Goal: Information Seeking & Learning: Learn about a topic

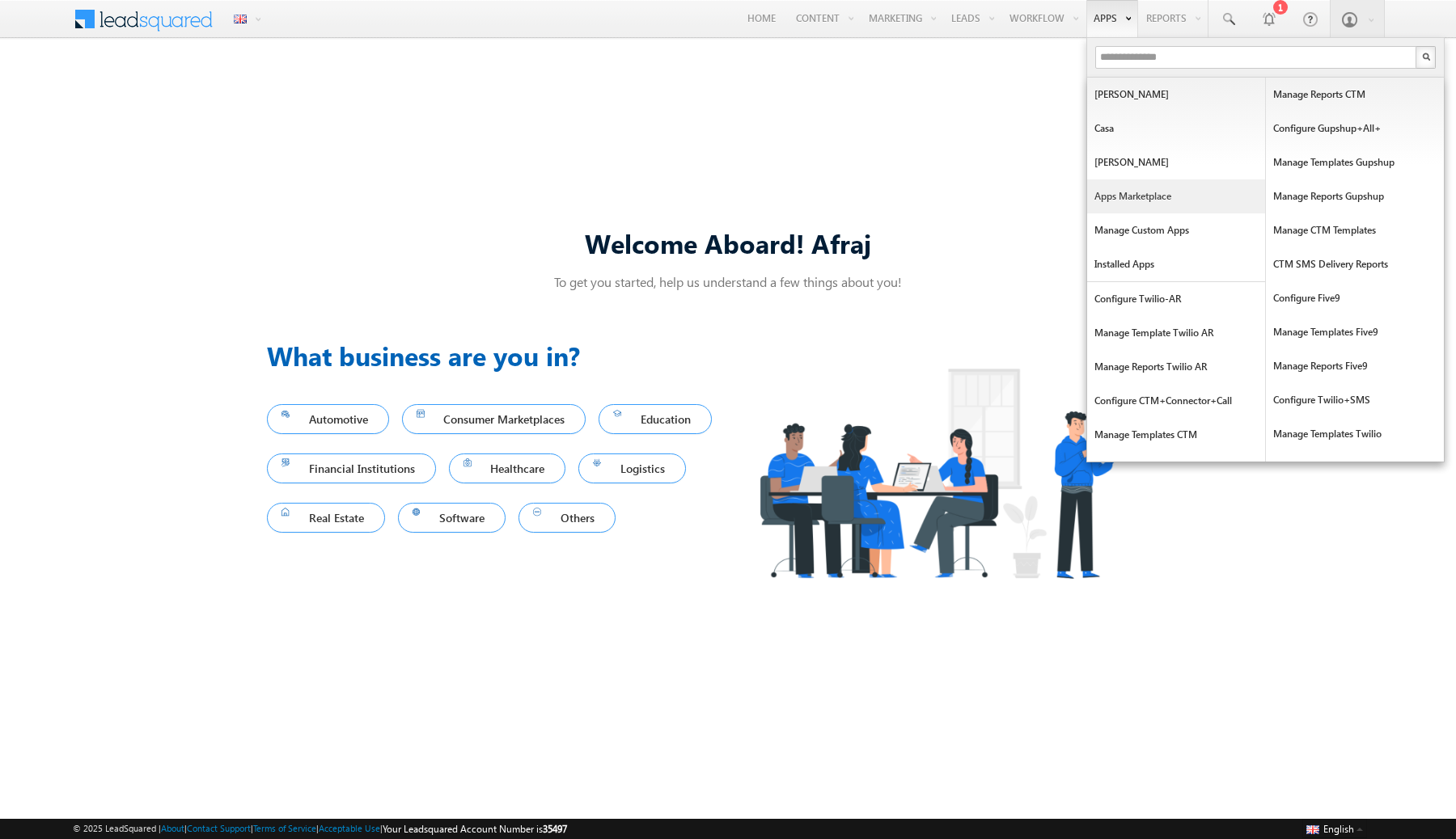
click at [1141, 196] on link "Apps Marketplace" at bounding box center [1177, 197] width 178 height 34
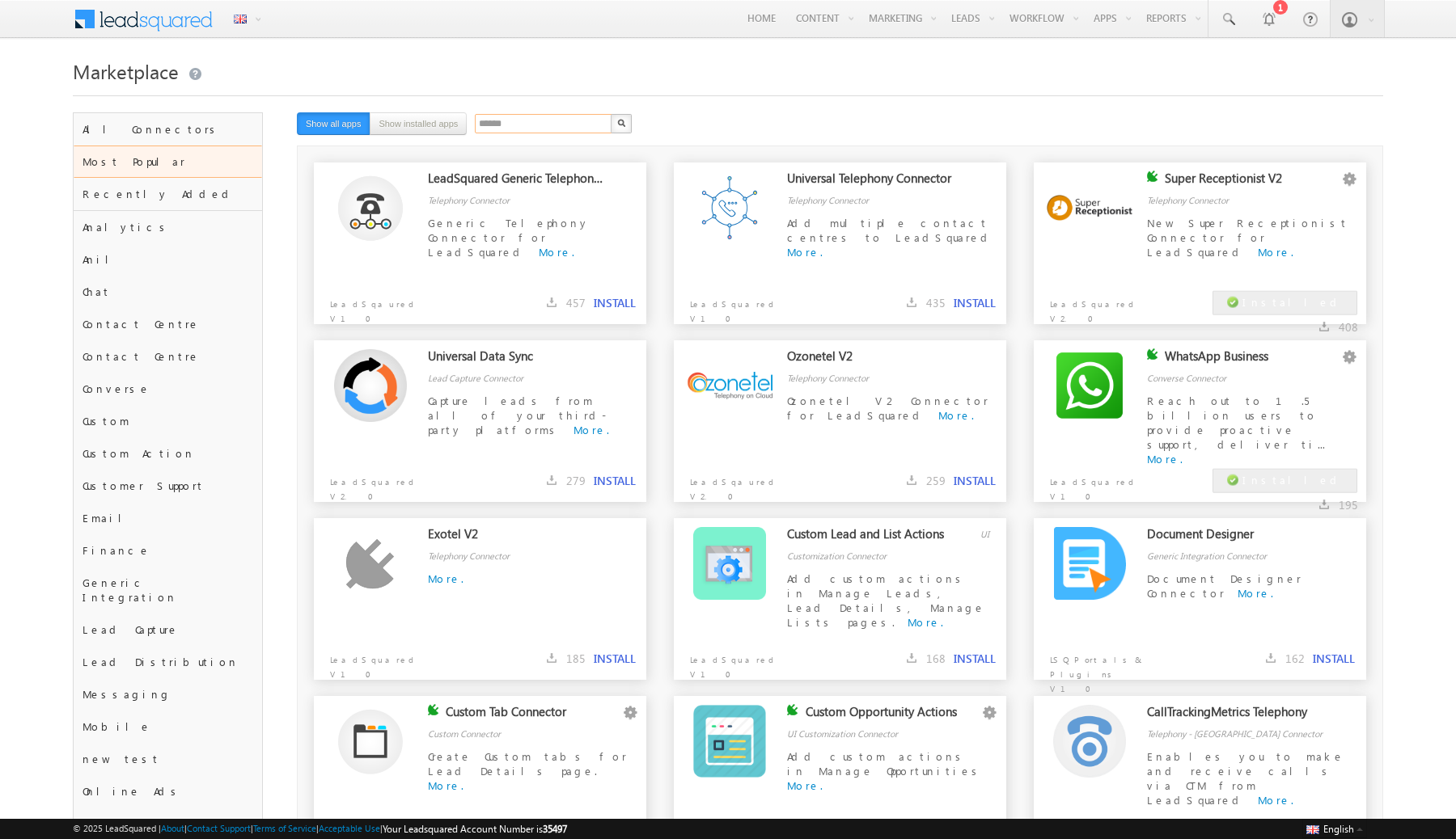
click at [540, 125] on input "******" at bounding box center [544, 124] width 138 height 19
type input "****"
click at [611, 114] on button "button" at bounding box center [621, 124] width 21 height 19
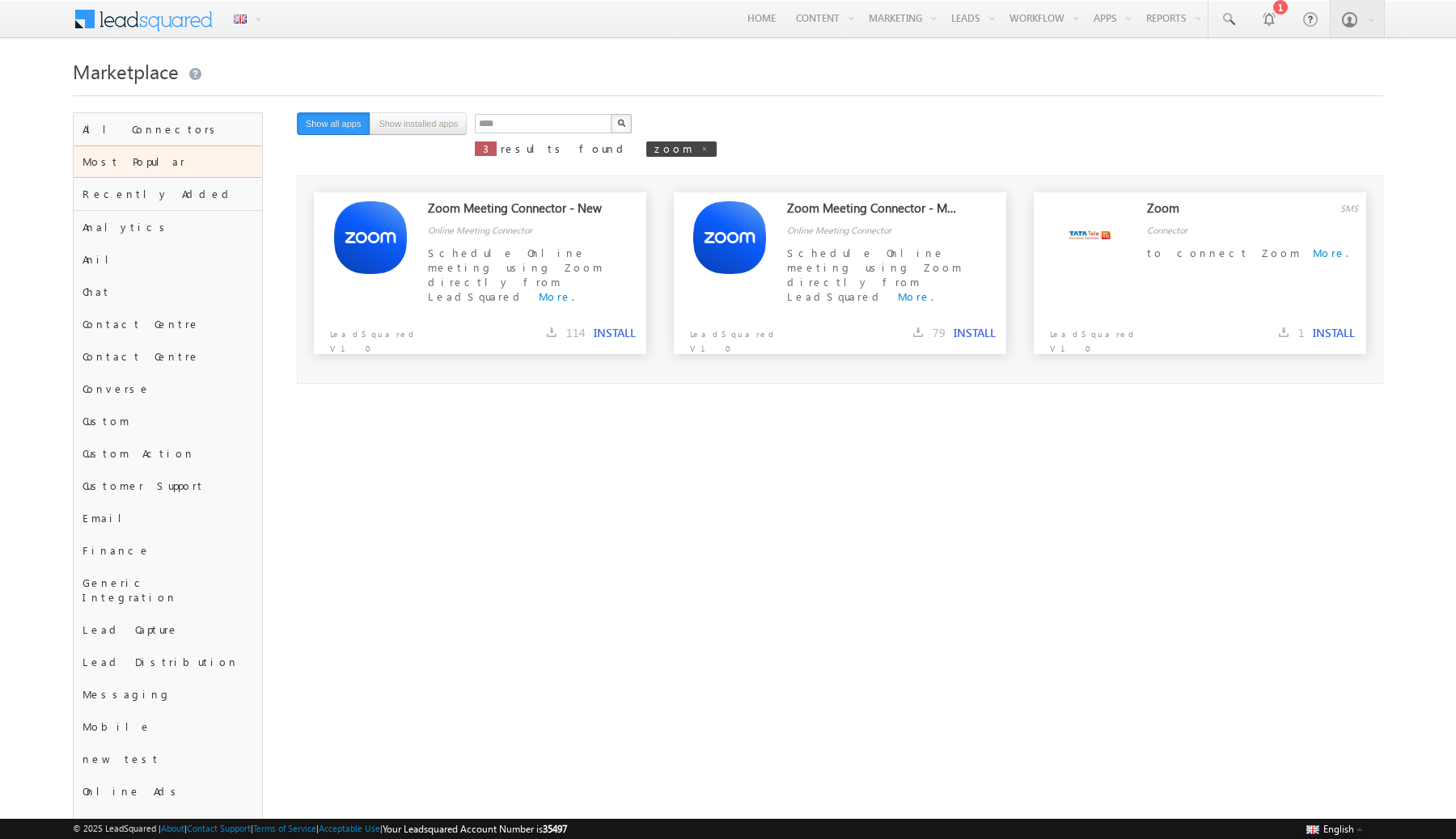
click at [628, 121] on button "button" at bounding box center [621, 124] width 21 height 19
click at [1323, 328] on button "INSTALL" at bounding box center [1334, 333] width 42 height 14
click at [1326, 230] on link "Configure" at bounding box center [1317, 230] width 81 height 19
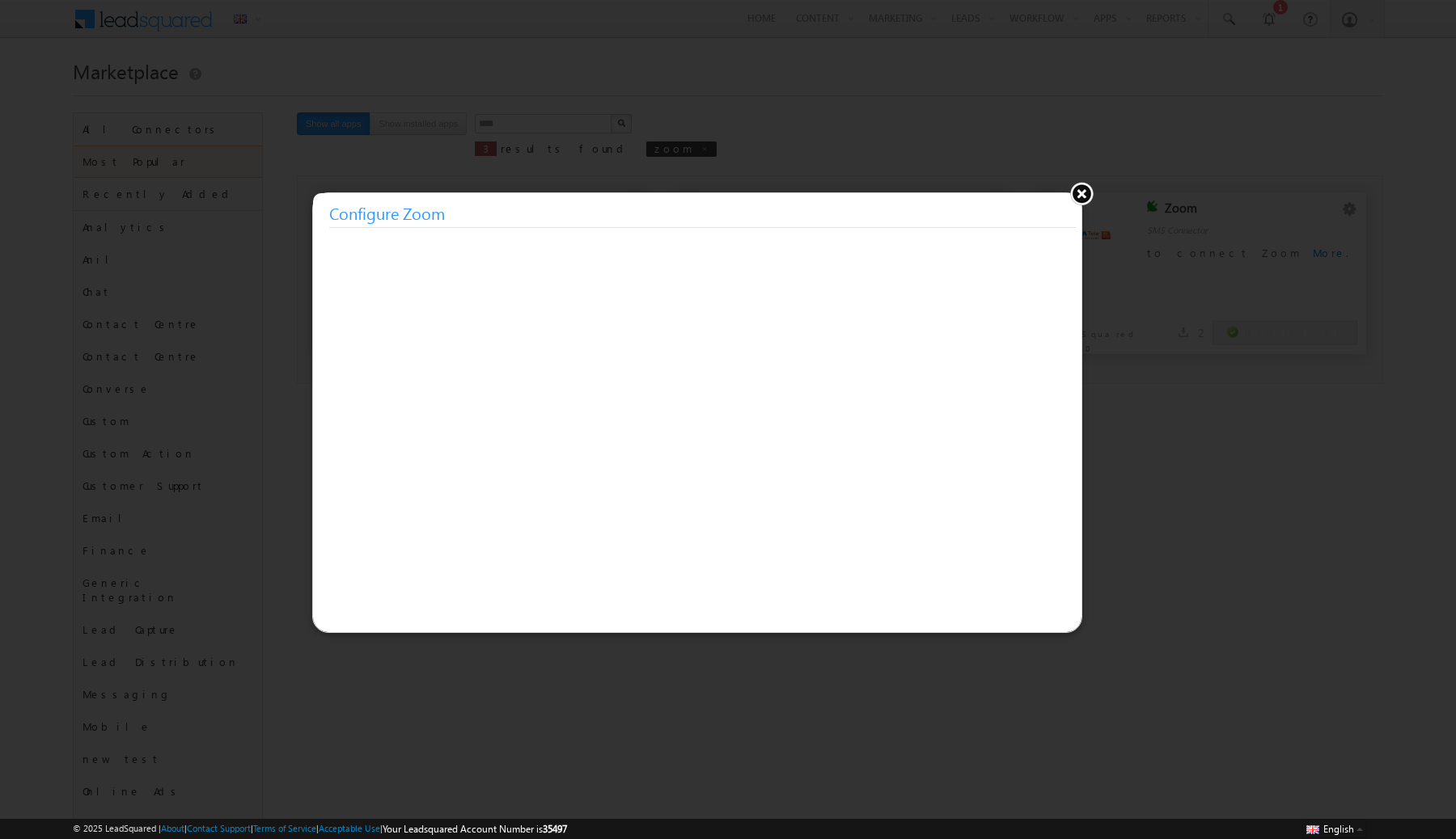
click at [1082, 195] on button at bounding box center [1082, 193] width 24 height 24
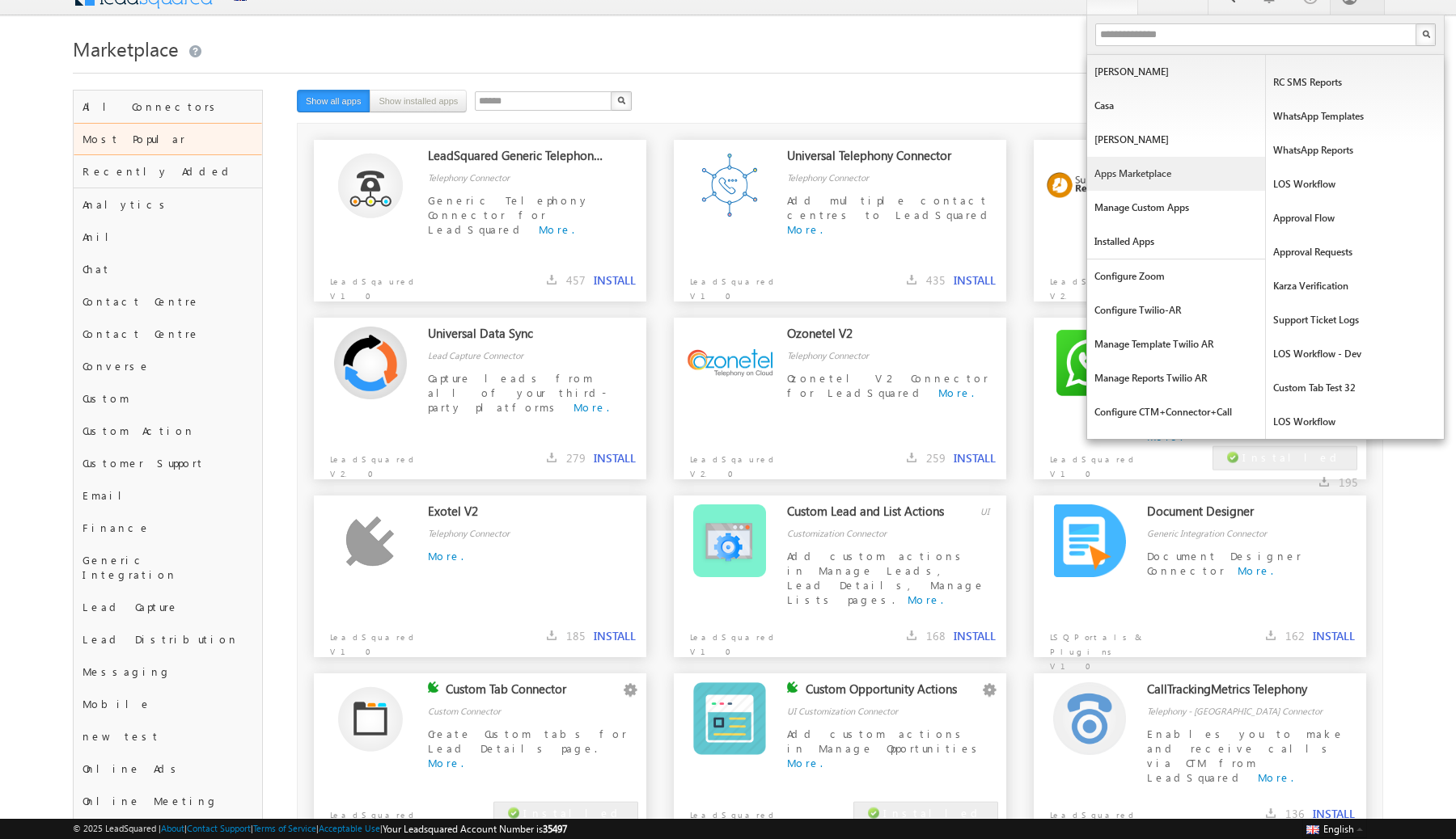
scroll to position [24, 0]
click at [1154, 275] on link "Configure Zoom" at bounding box center [1177, 275] width 178 height 34
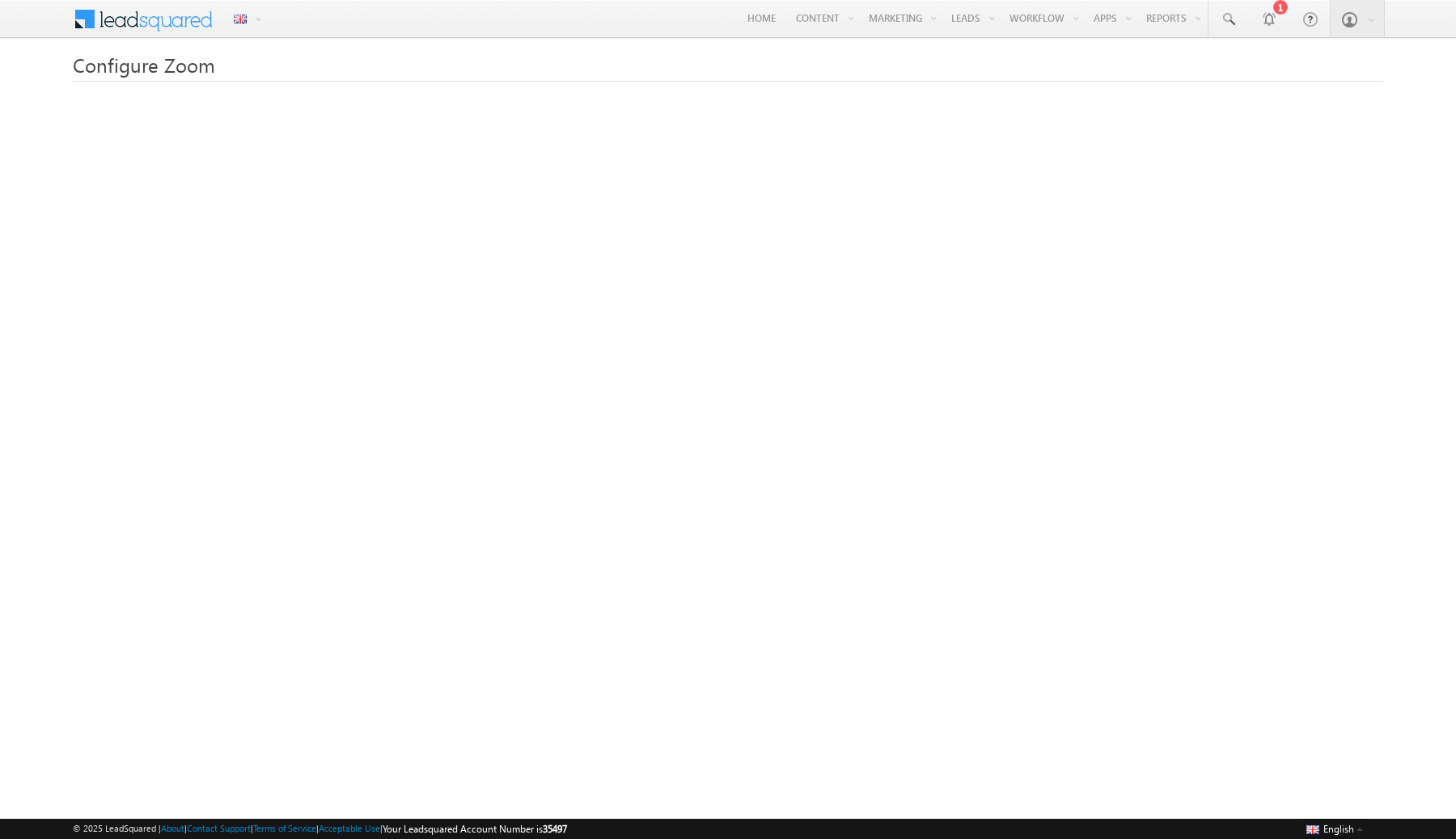
click at [1079, 85] on div "Configure Zoom" at bounding box center [728, 400] width 1310 height 694
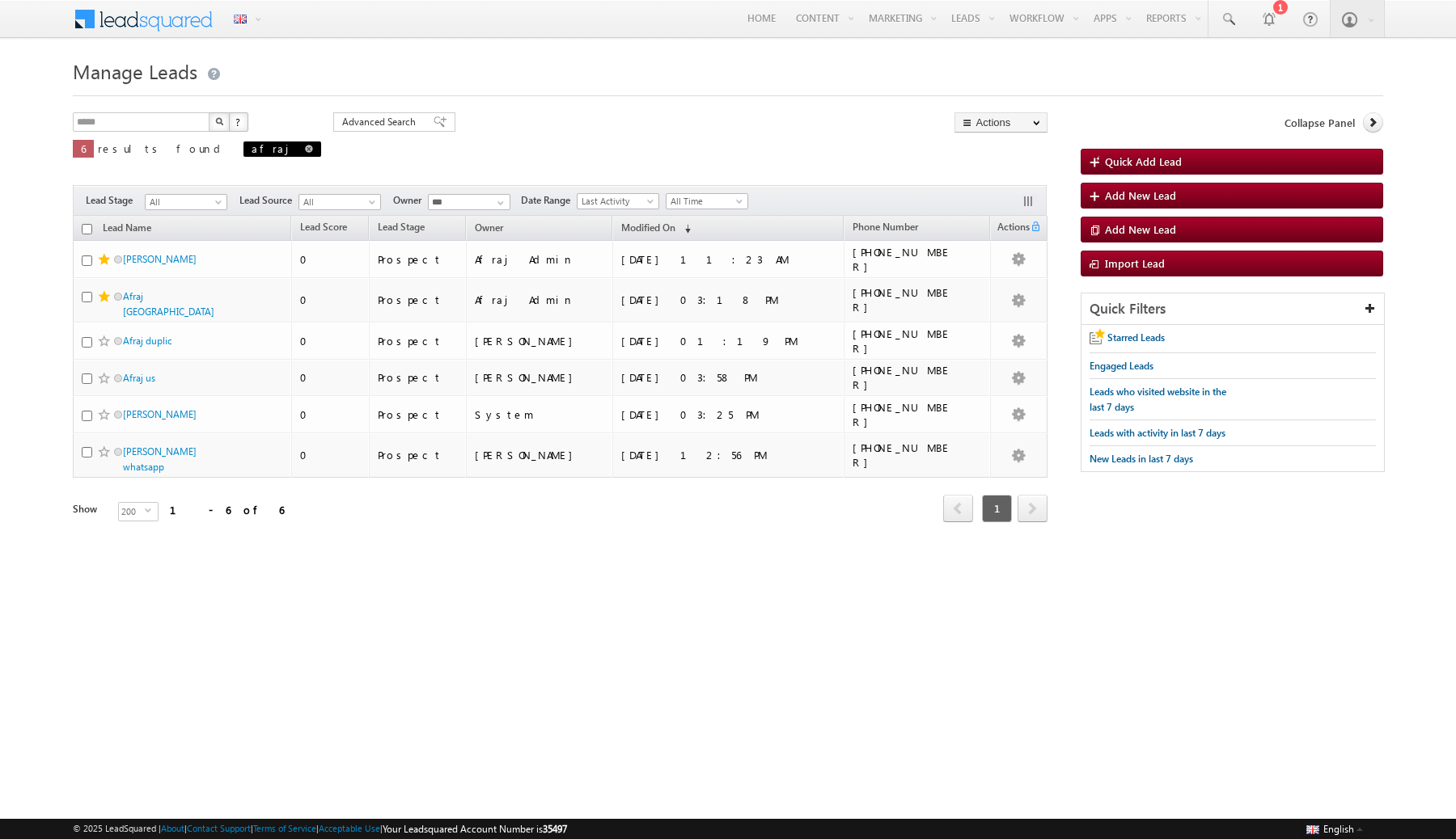
click at [305, 150] on span at bounding box center [310, 149] width 8 height 8
type input "**********"
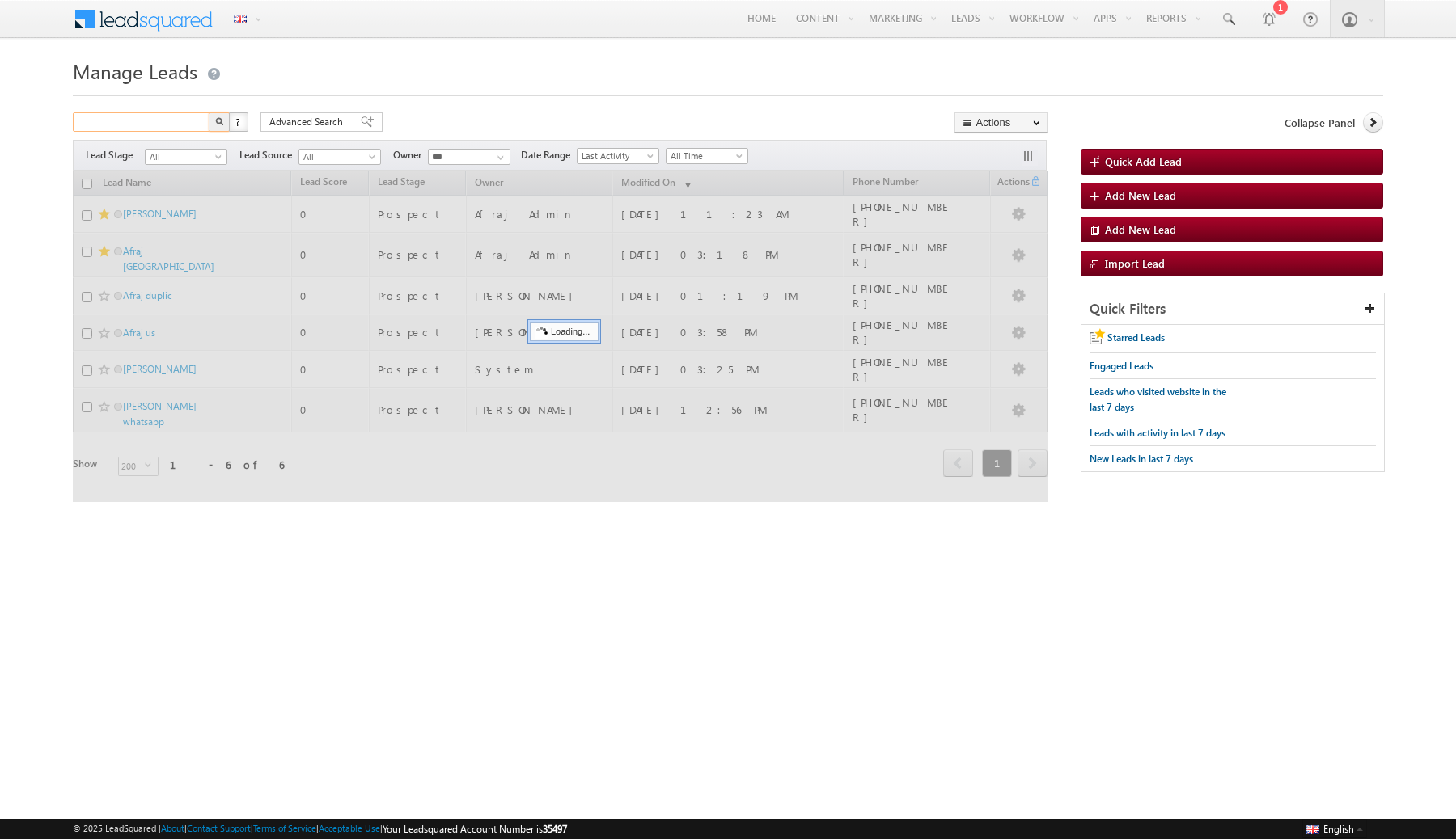
click at [155, 123] on input "text" at bounding box center [142, 122] width 138 height 19
paste input "**********"
type input "**********"
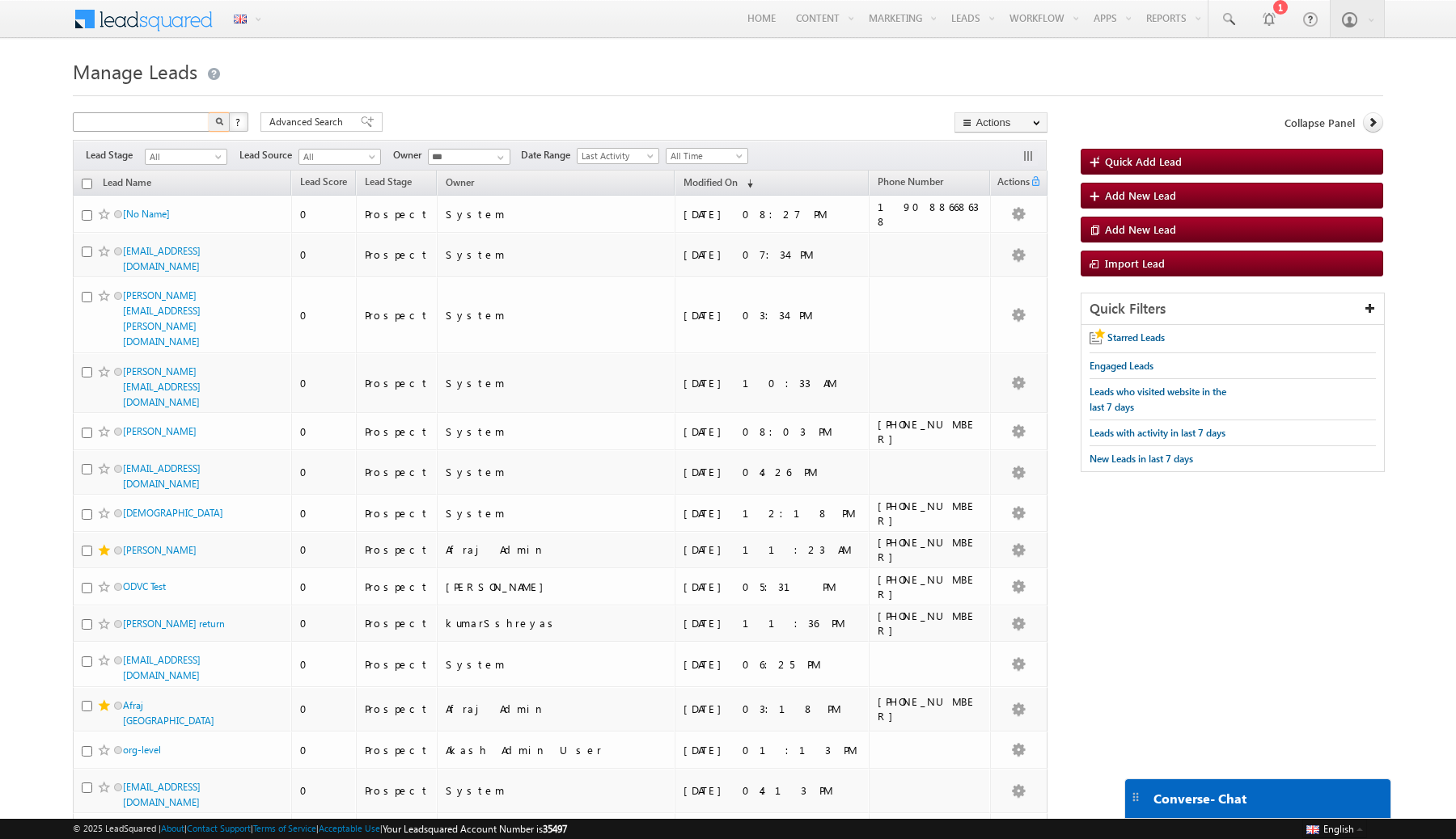
type input "**********"
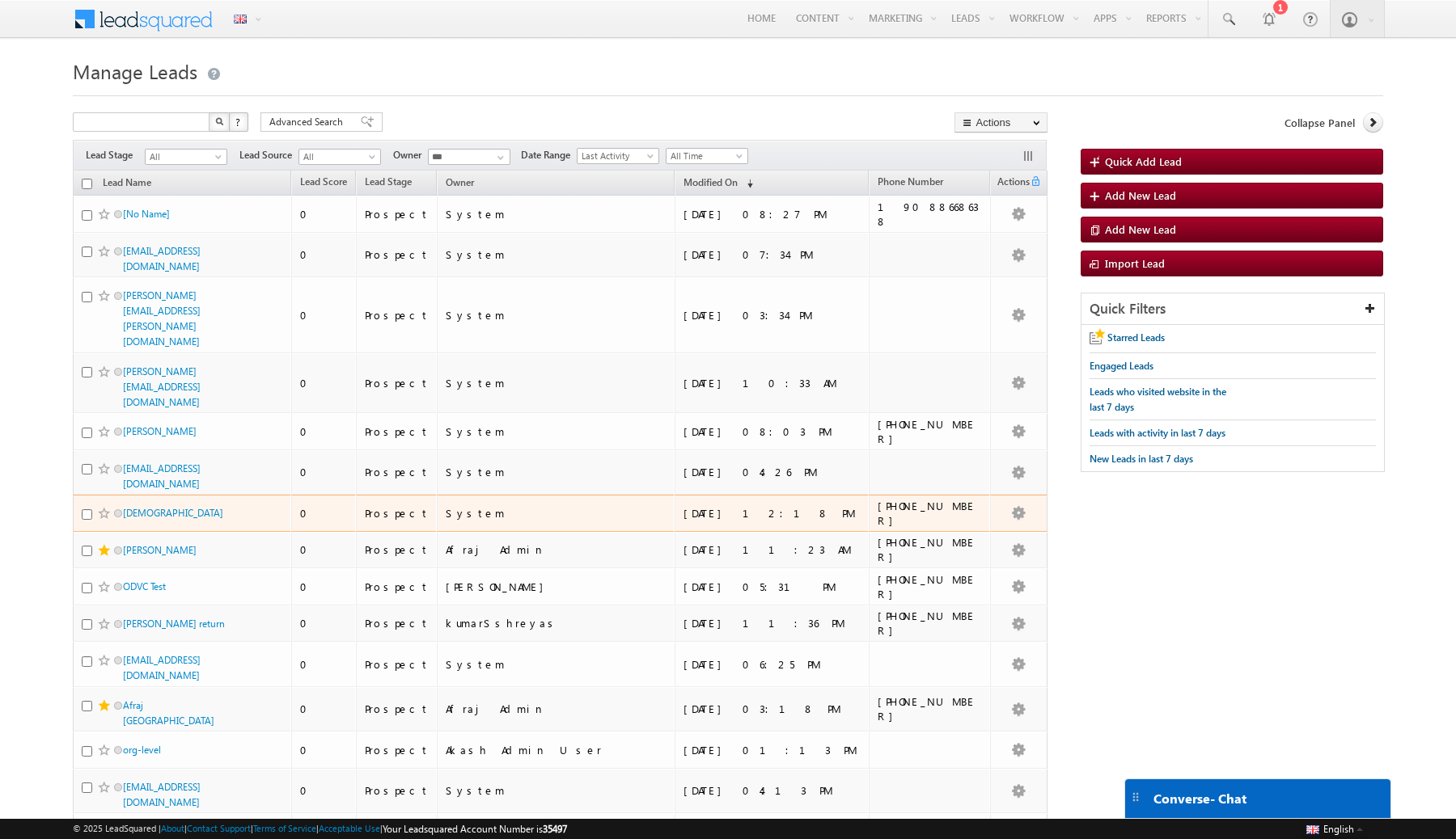
type input "**********"
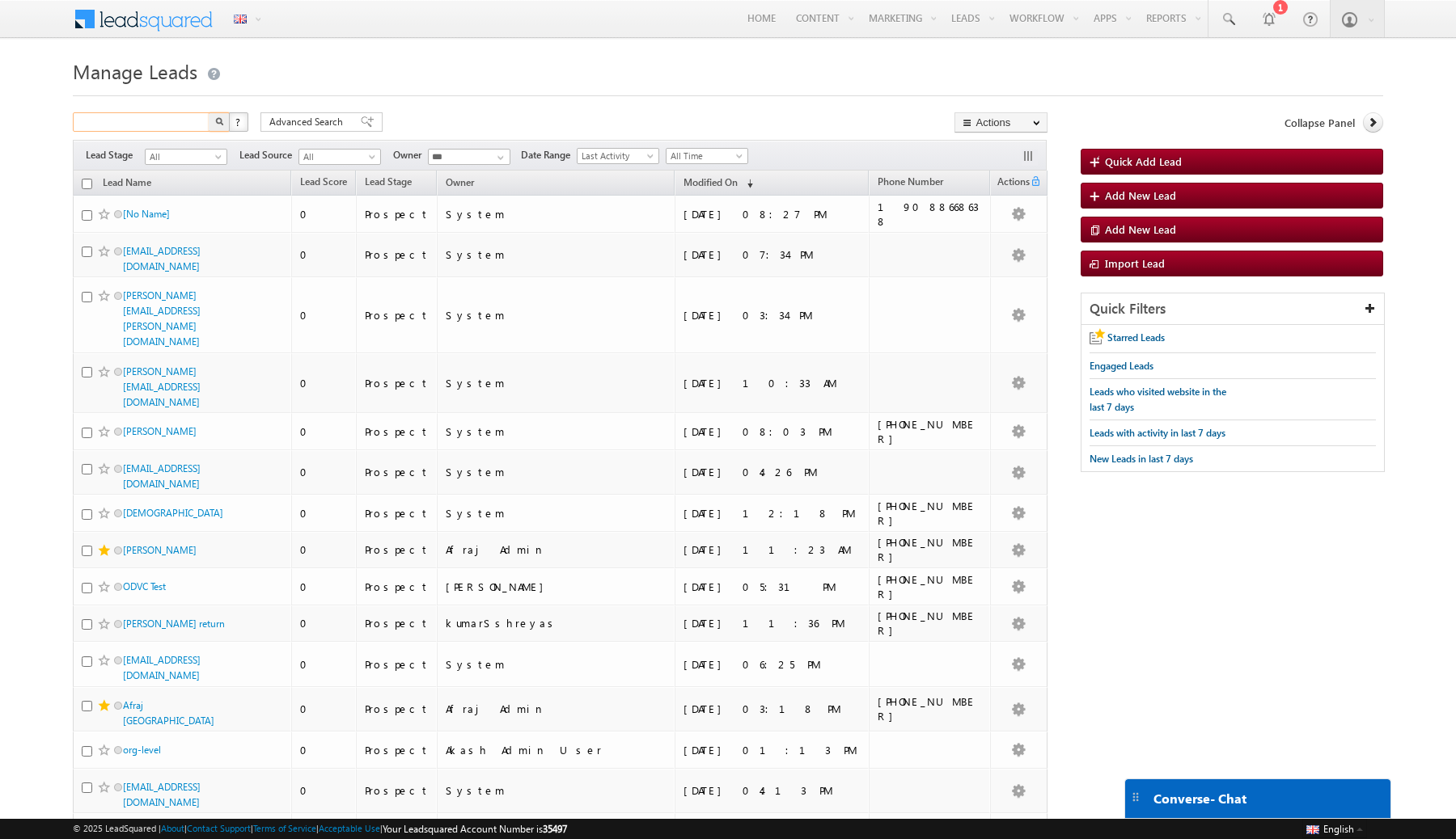
paste input "**********"
type input "**********"
click at [209, 113] on button "button" at bounding box center [219, 122] width 21 height 19
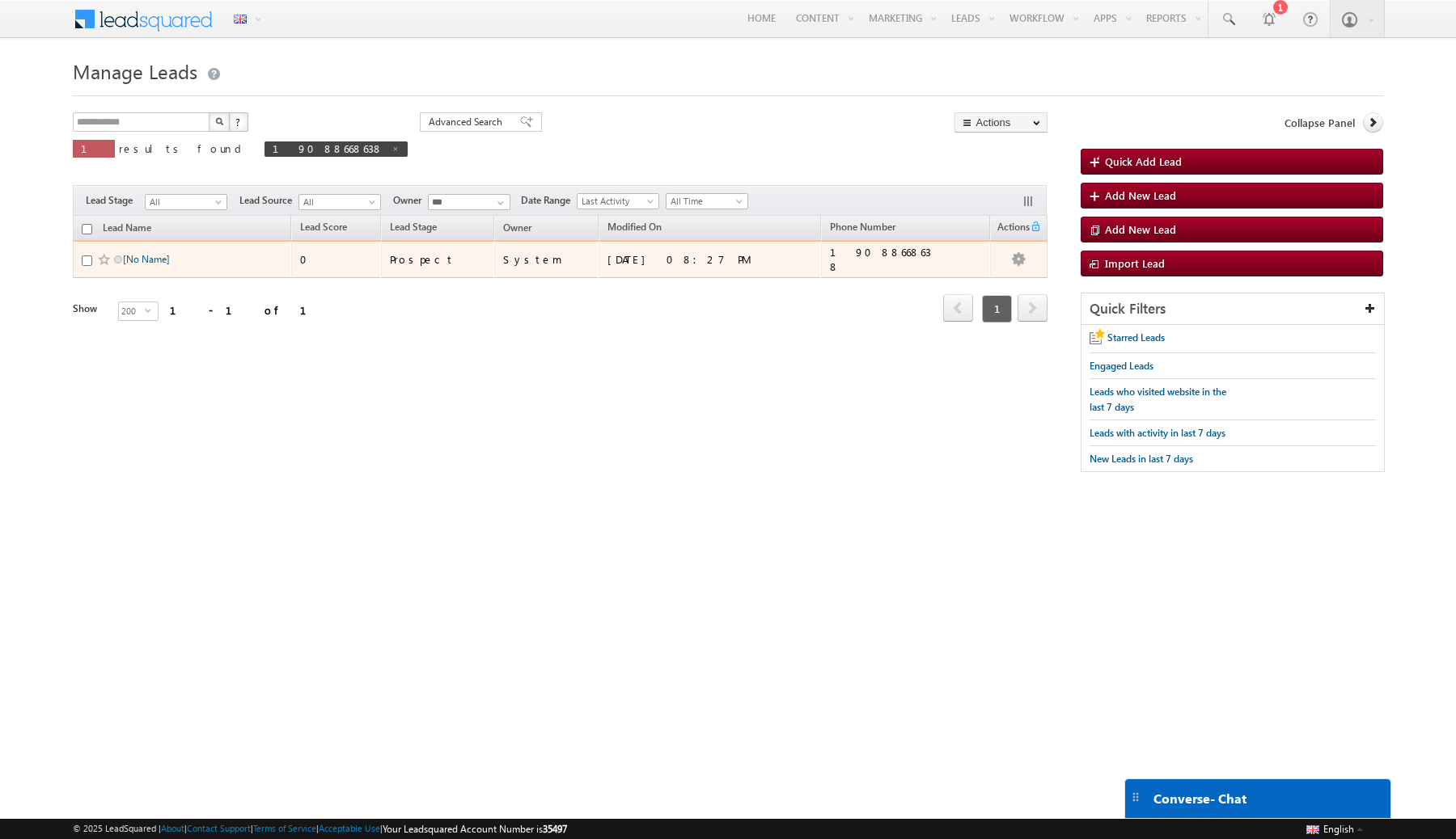
click at [142, 261] on link "[No Name]" at bounding box center [146, 259] width 47 height 12
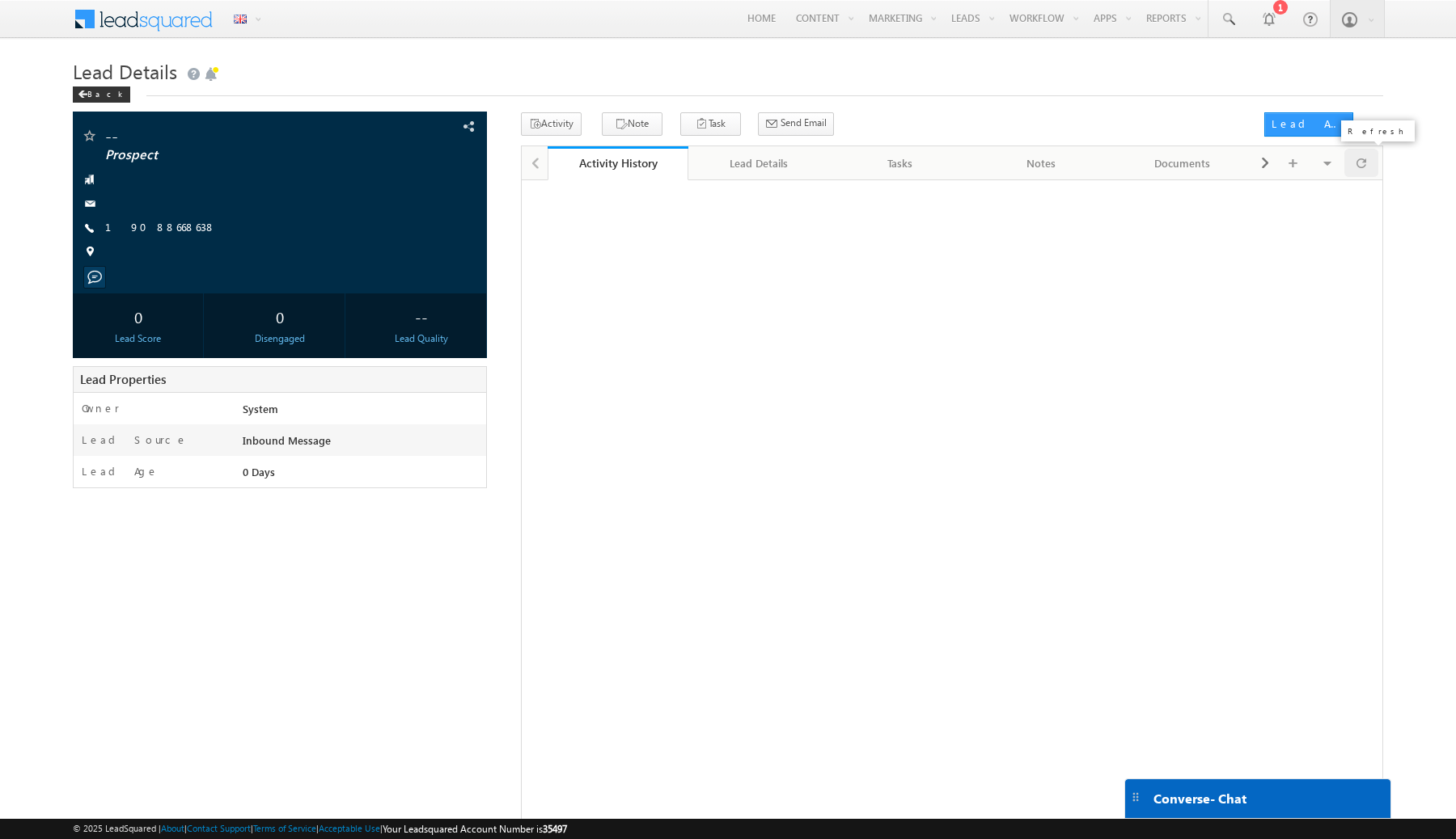
click at [1363, 161] on span at bounding box center [1362, 163] width 10 height 29
click at [1362, 161] on span at bounding box center [1362, 163] width 10 height 29
click at [1145, 117] on div "Activity Note Task Send Email Send Email" at bounding box center [887, 128] width 733 height 30
click at [1365, 163] on span at bounding box center [1362, 163] width 10 height 29
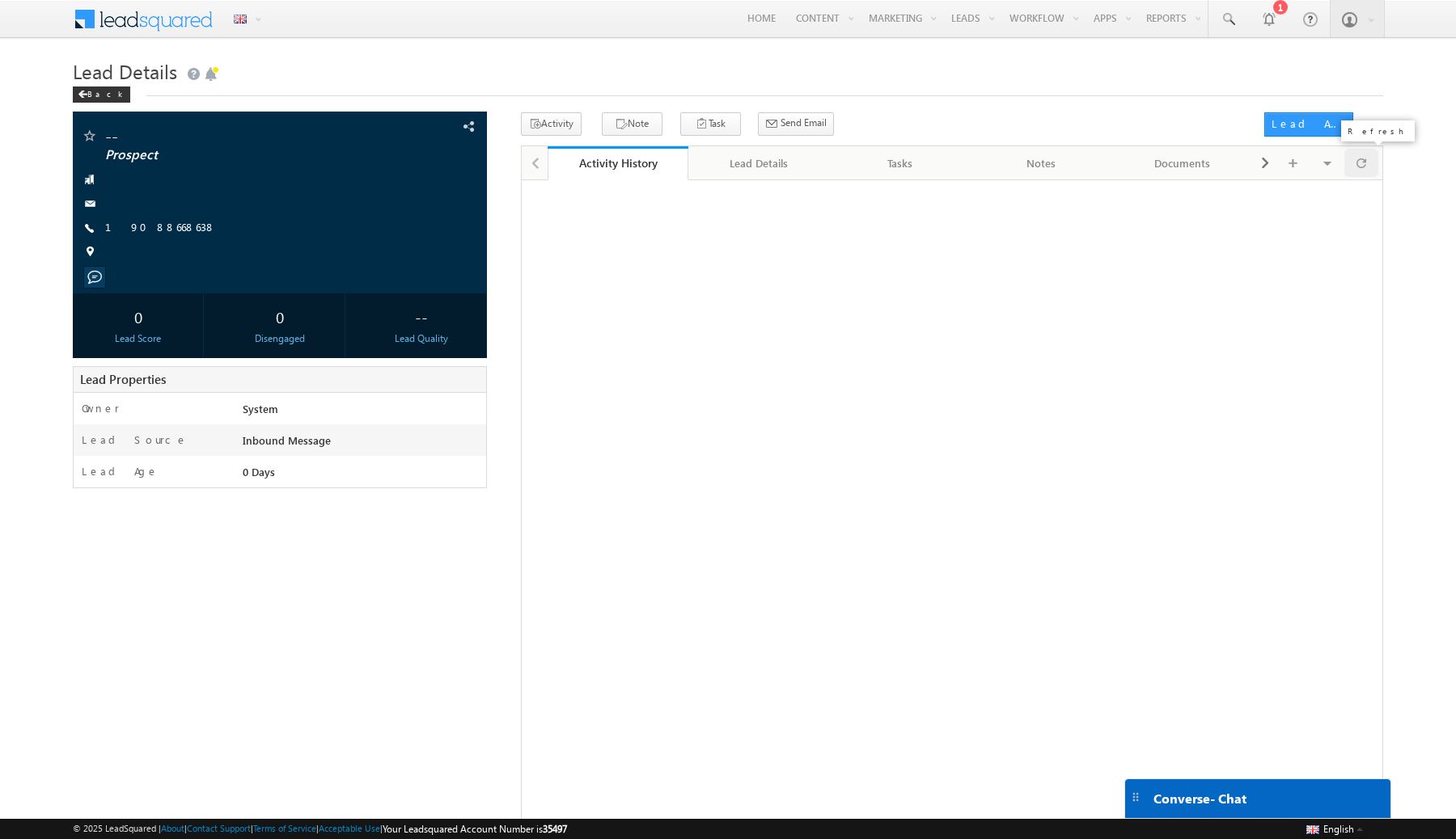
click at [1365, 163] on span at bounding box center [1362, 163] width 10 height 29
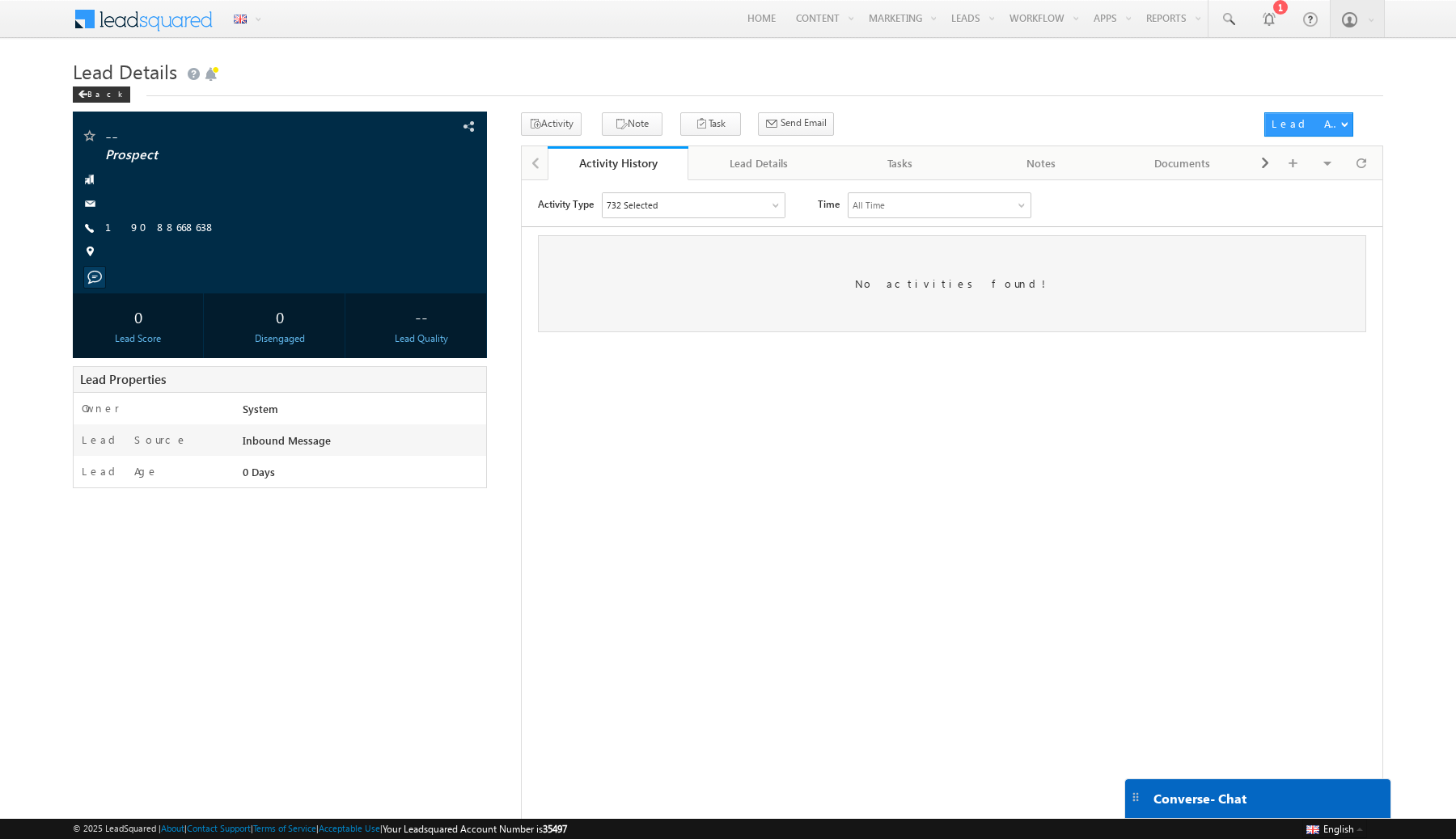
click at [761, 200] on div "732 Selected" at bounding box center [693, 204] width 182 height 24
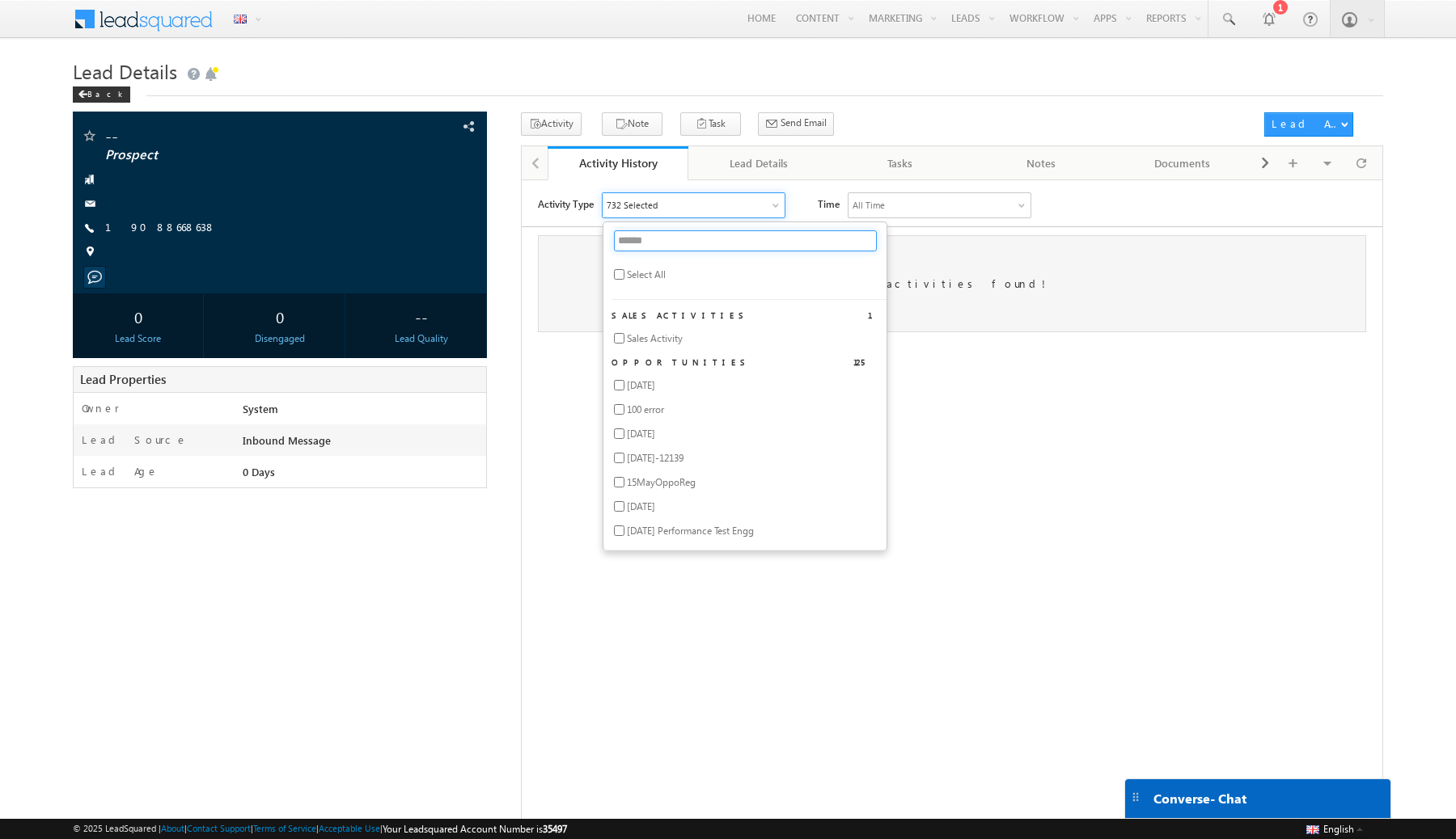
click at [670, 239] on input "text" at bounding box center [744, 240] width 263 height 21
type input "***"
click at [651, 383] on span "SMS Received Test" at bounding box center [664, 386] width 77 height 14
click at [659, 340] on span "SMS Outbound Test" at bounding box center [668, 337] width 83 height 14
click at [873, 125] on div "Activity Note Task Send Email Send Email" at bounding box center [887, 128] width 733 height 30
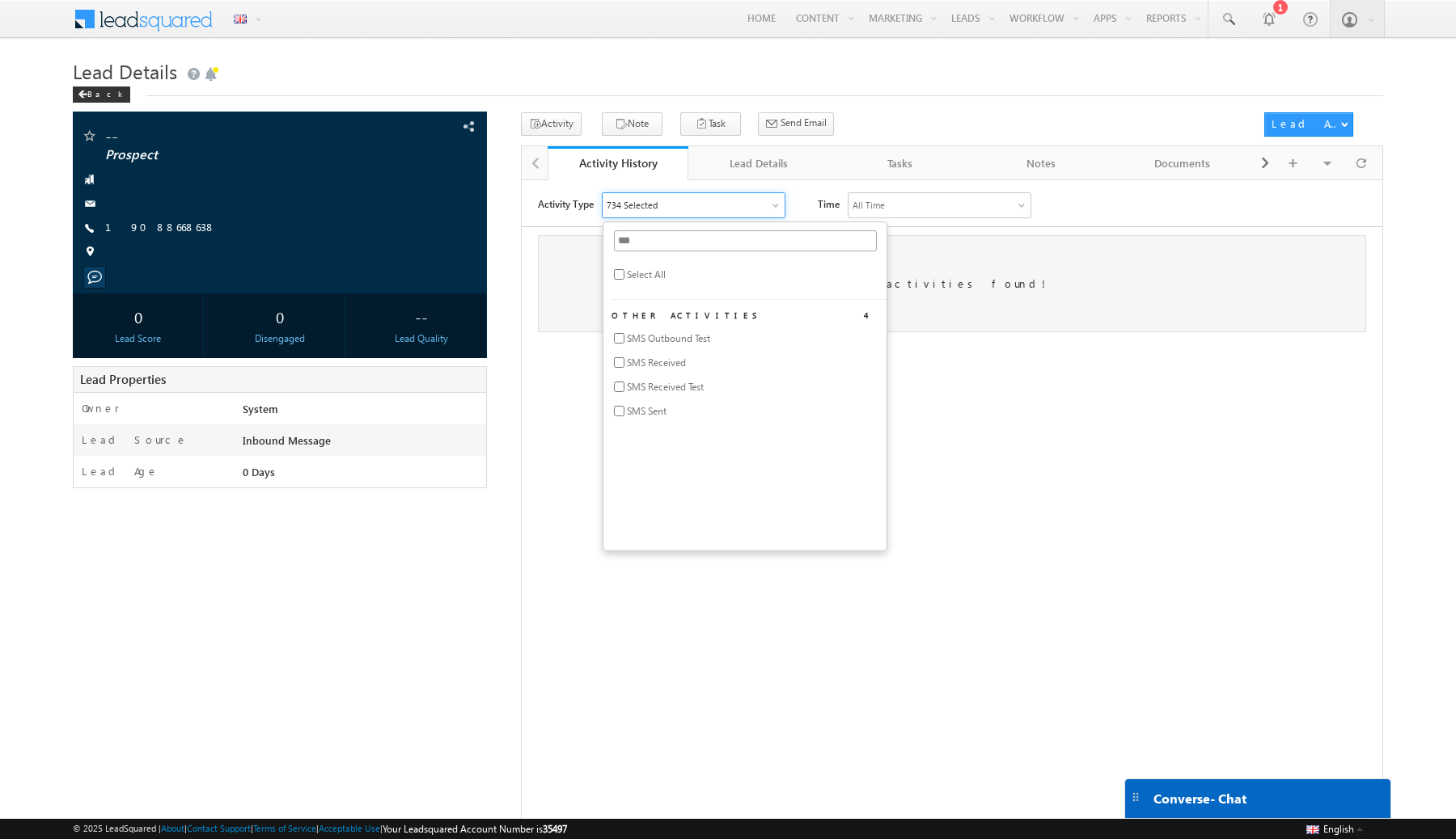
click at [943, 265] on div "No activities found!" at bounding box center [951, 282] width 829 height 97
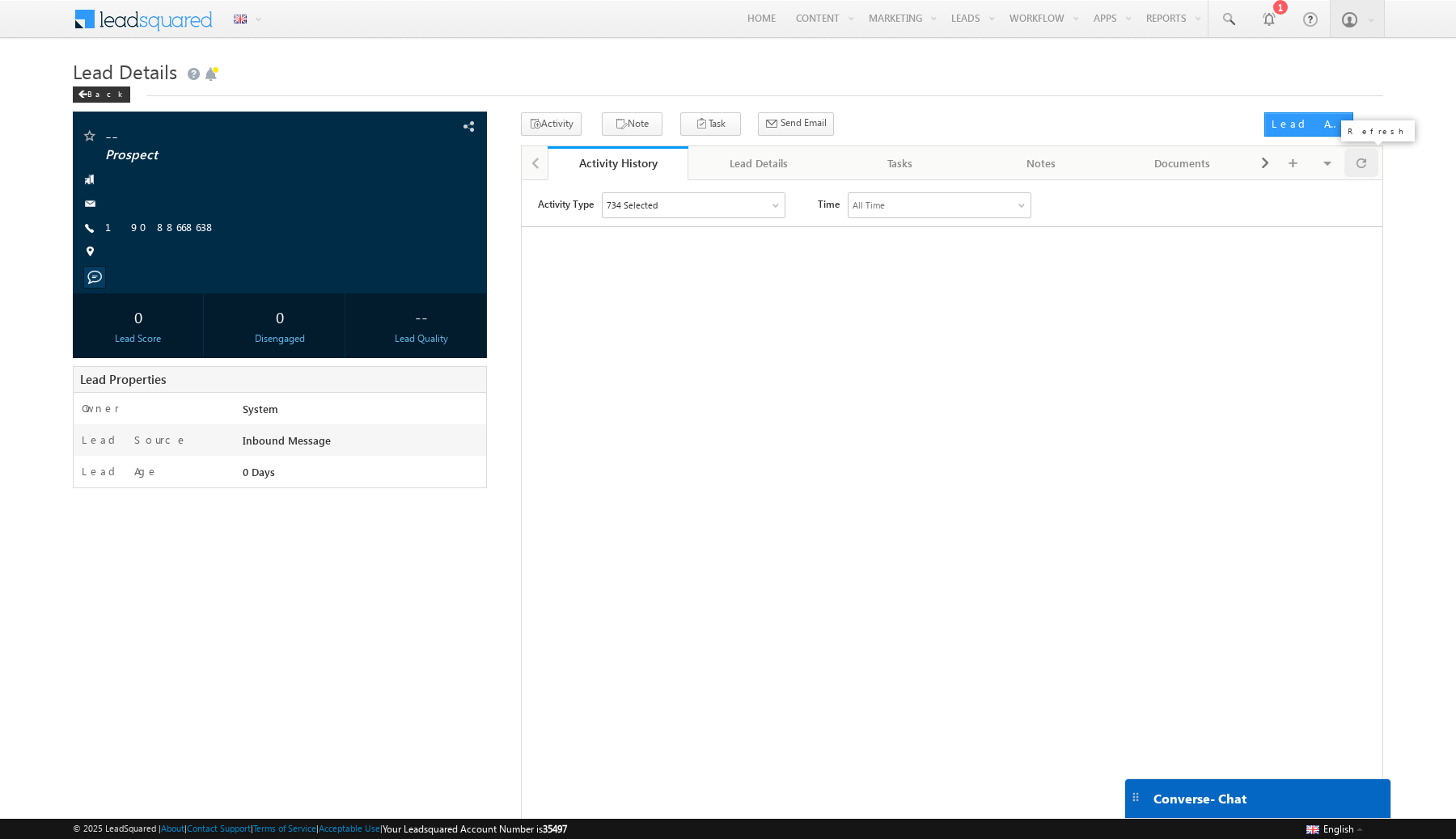
click at [1359, 164] on span at bounding box center [1362, 163] width 10 height 29
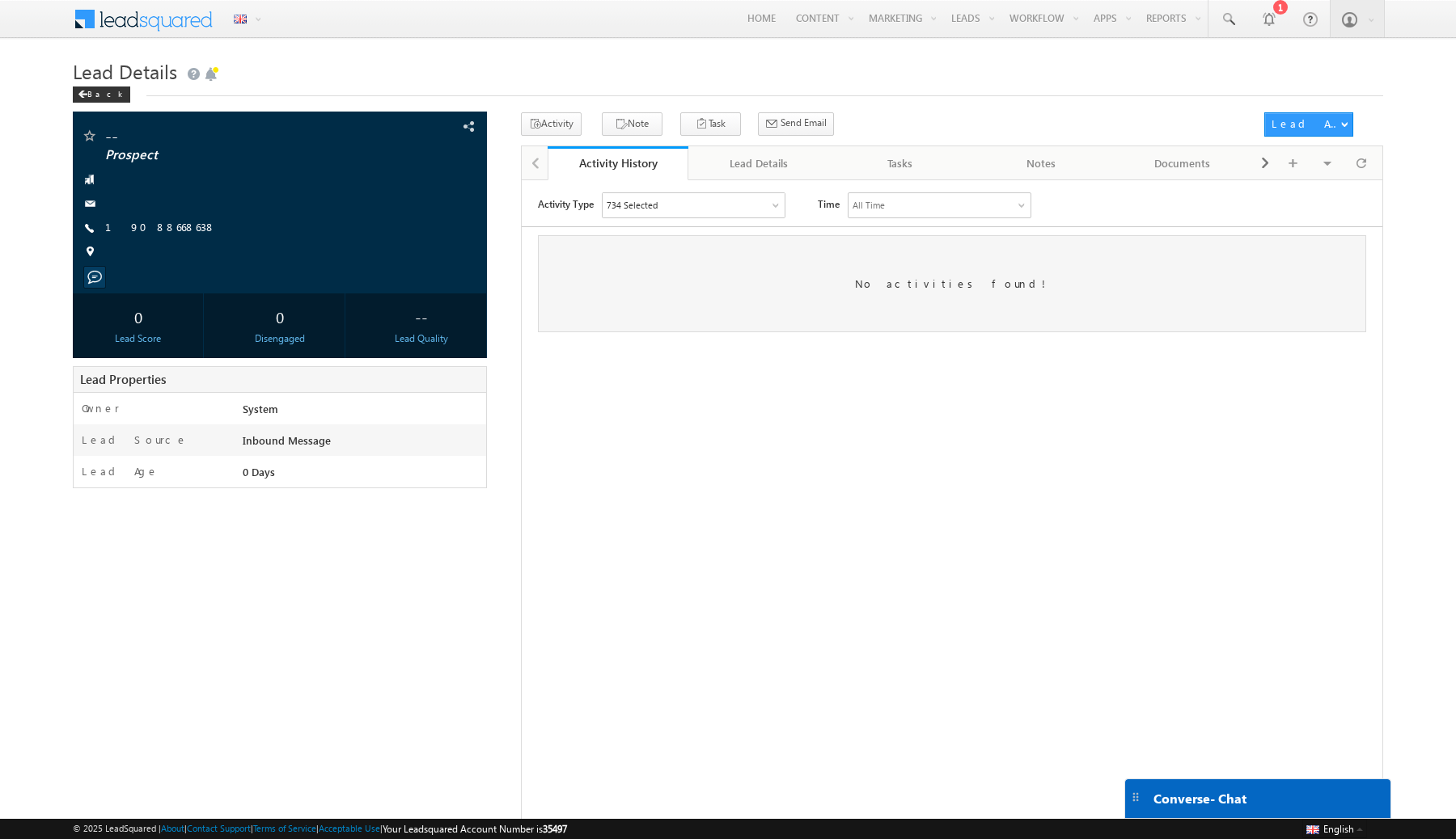
click at [1179, 797] on span "Converse - Chat" at bounding box center [1200, 799] width 93 height 14
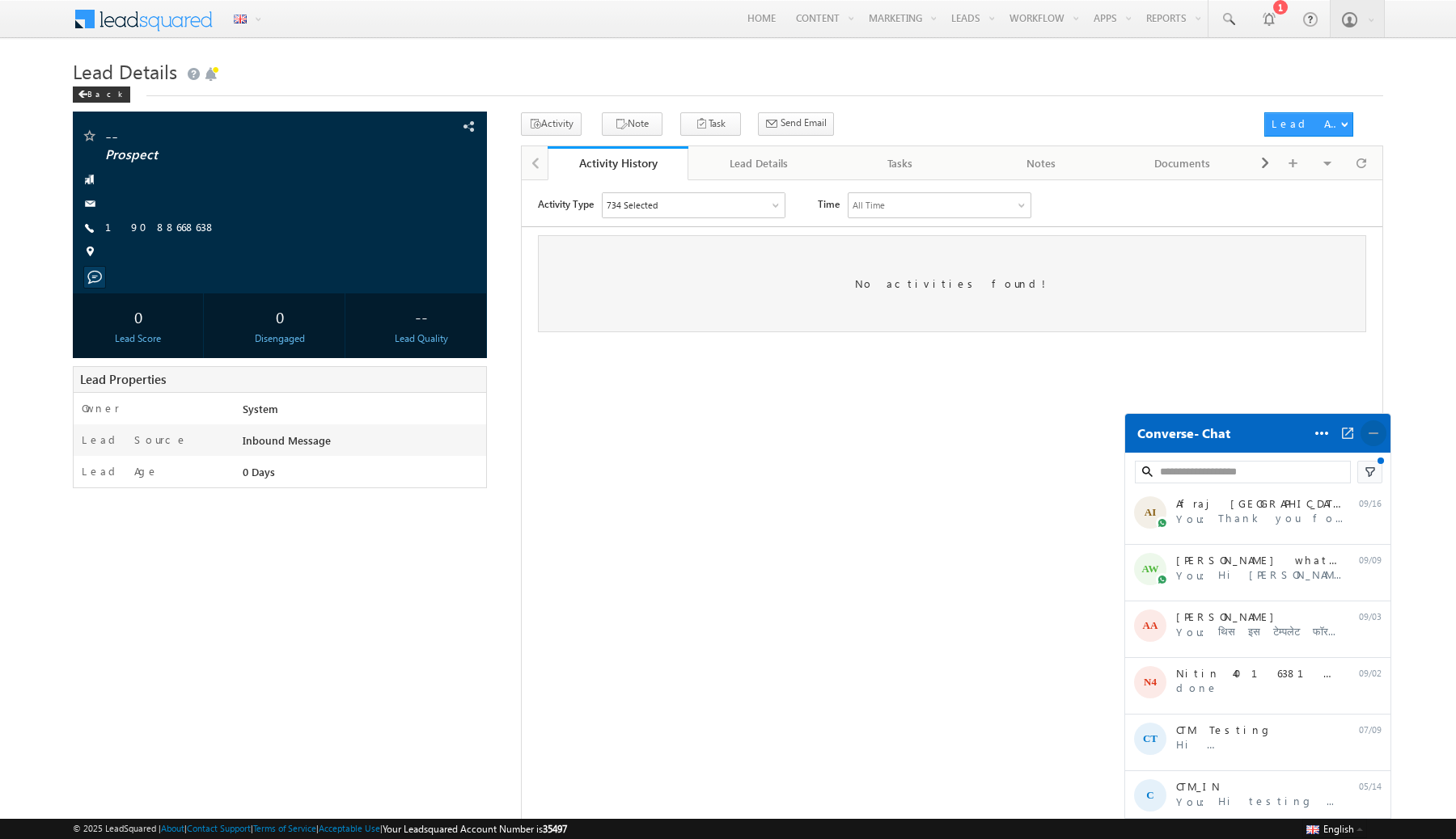
click at [1376, 431] on img at bounding box center [1374, 433] width 16 height 16
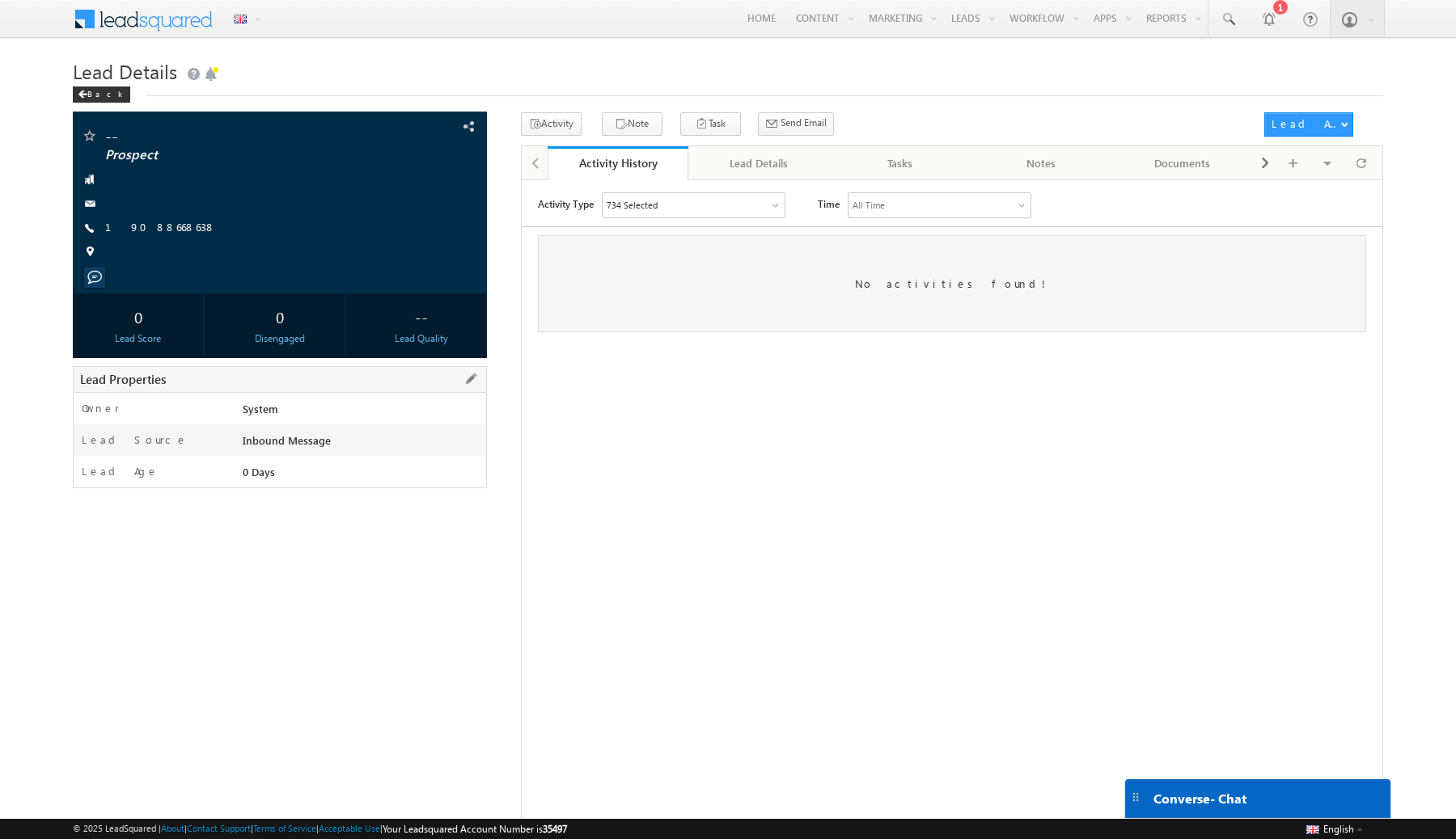
click at [265, 438] on div "Inbound Message" at bounding box center [363, 444] width 247 height 23
click at [299, 446] on div "Inbound Message" at bounding box center [363, 444] width 247 height 23
click at [469, 377] on span at bounding box center [470, 379] width 18 height 18
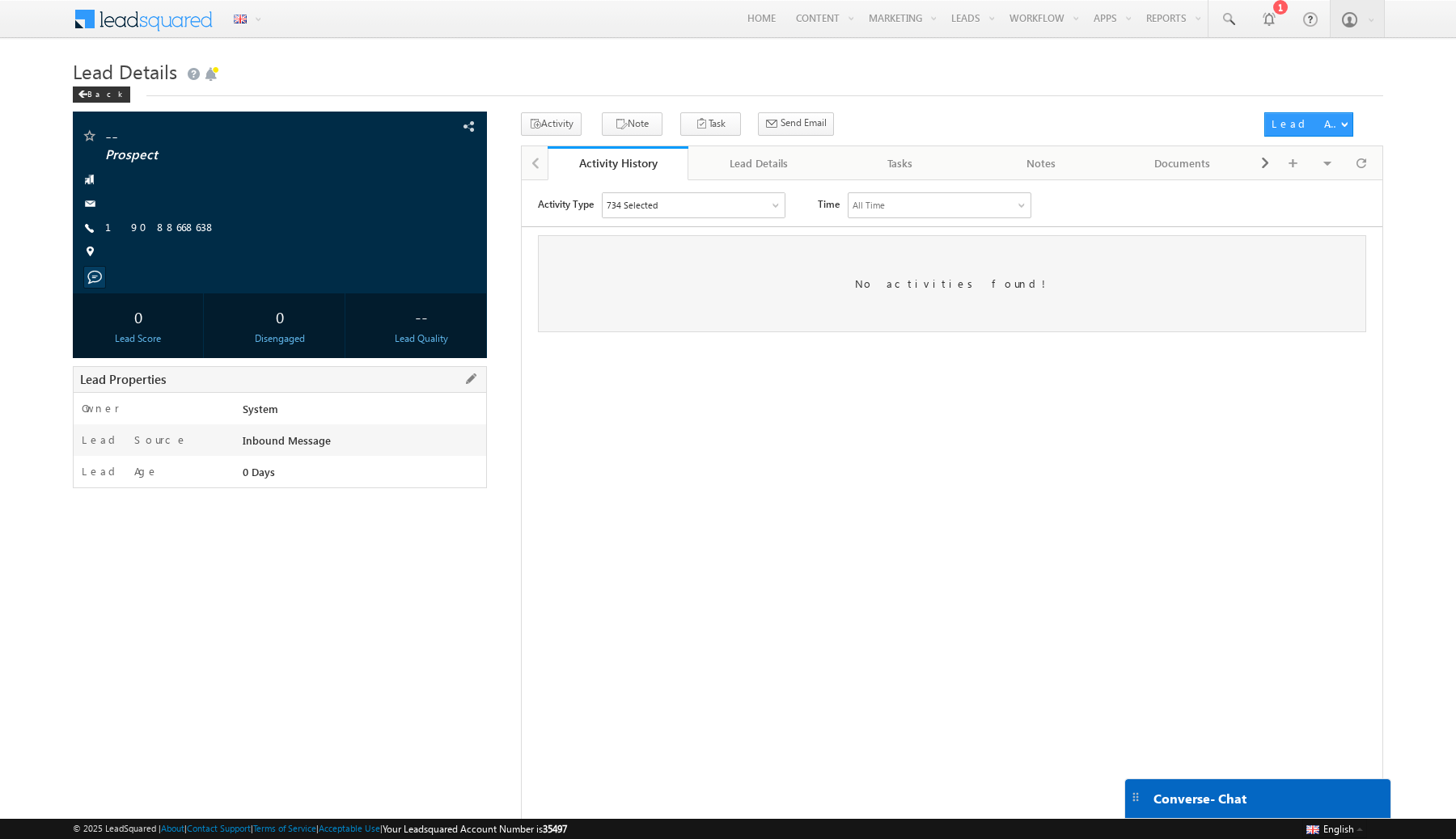
click at [780, 199] on div "734 Selected" at bounding box center [693, 204] width 182 height 24
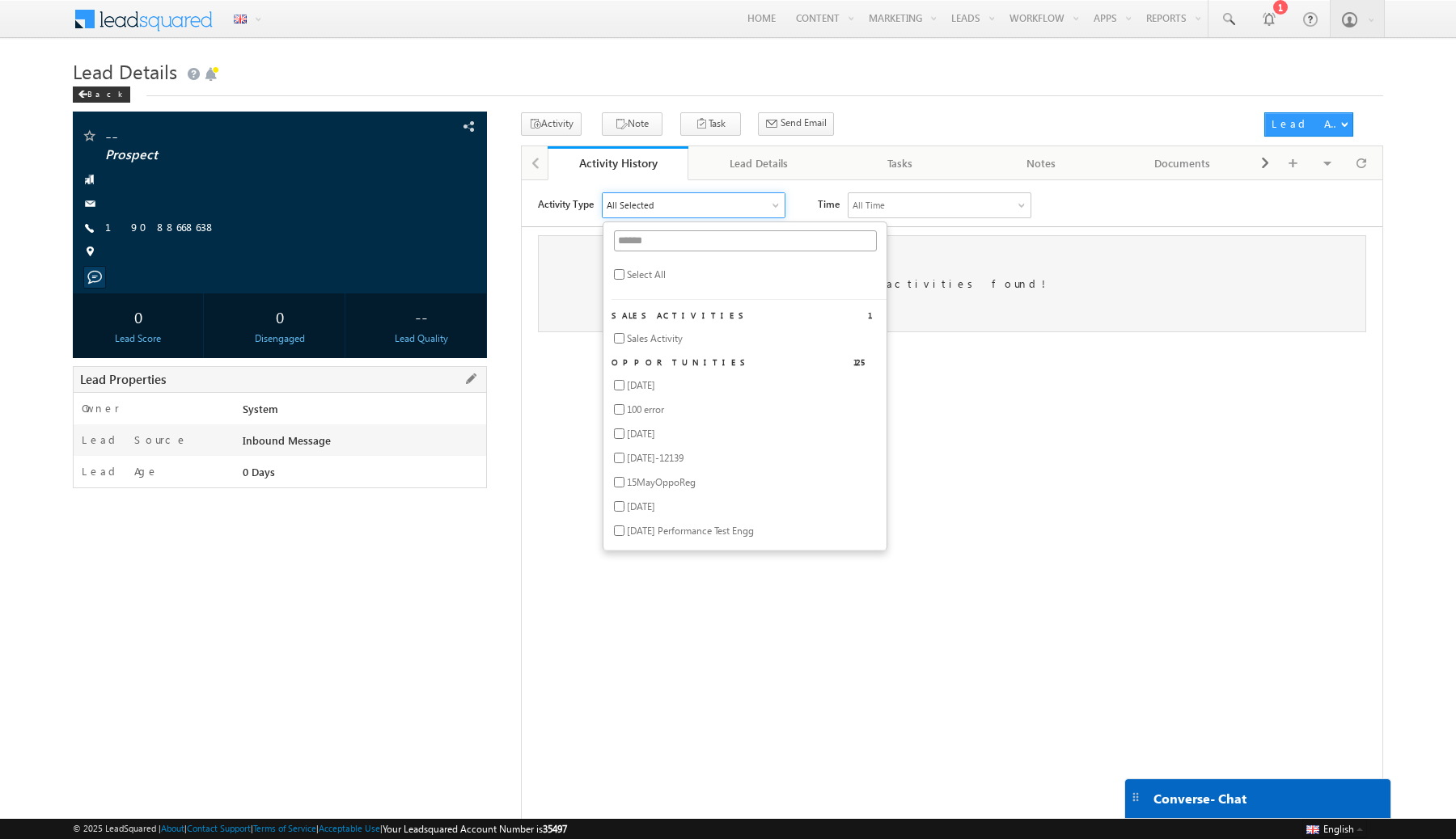
click at [797, 195] on div "Activity Type All Selected Select All Sales Activities 1 Sales Activity Opportu…" at bounding box center [960, 204] width 844 height 26
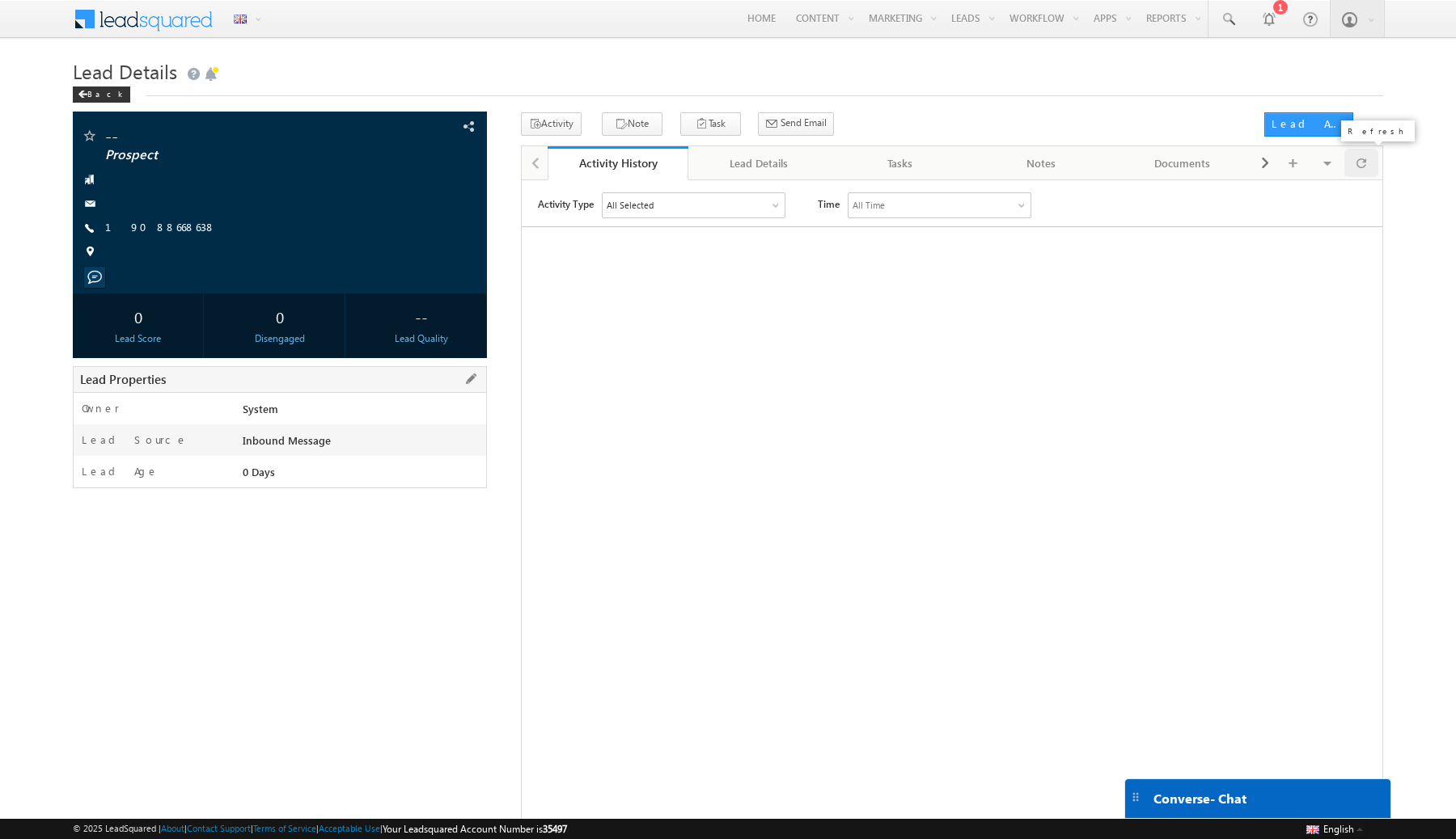
click at [1365, 167] on span at bounding box center [1362, 163] width 10 height 29
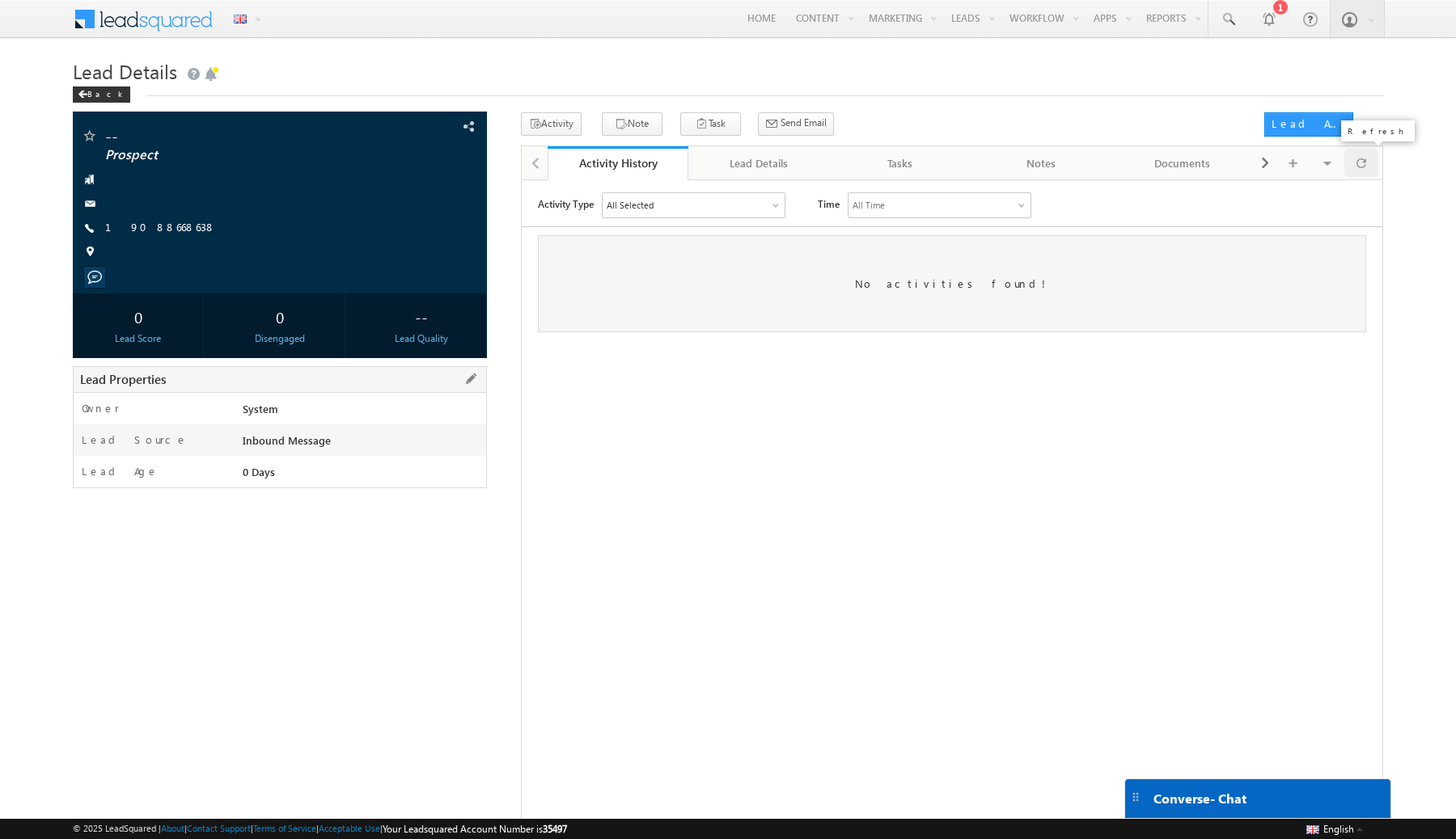
click at [1365, 167] on span at bounding box center [1362, 163] width 10 height 29
click at [767, 451] on div "Activity Type All Selected Select All Sales Activities 1 Sales Activity Opportu…" at bounding box center [950, 393] width 860 height 404
click at [1360, 163] on span at bounding box center [1362, 163] width 10 height 29
click at [1363, 161] on span at bounding box center [1362, 163] width 10 height 29
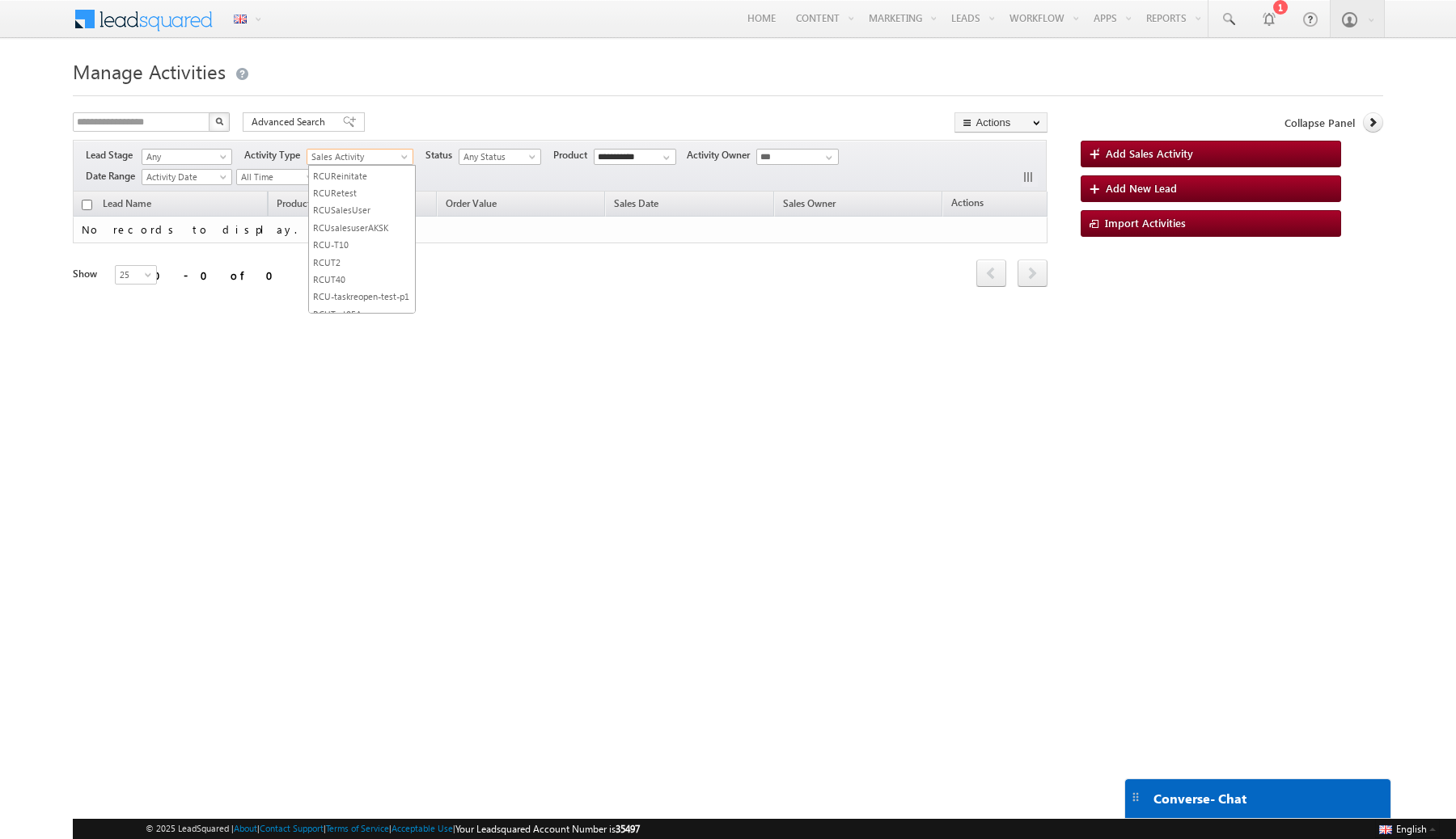
click at [408, 158] on span at bounding box center [405, 160] width 13 height 13
click at [353, 420] on link "SMS Received" at bounding box center [362, 425] width 106 height 12
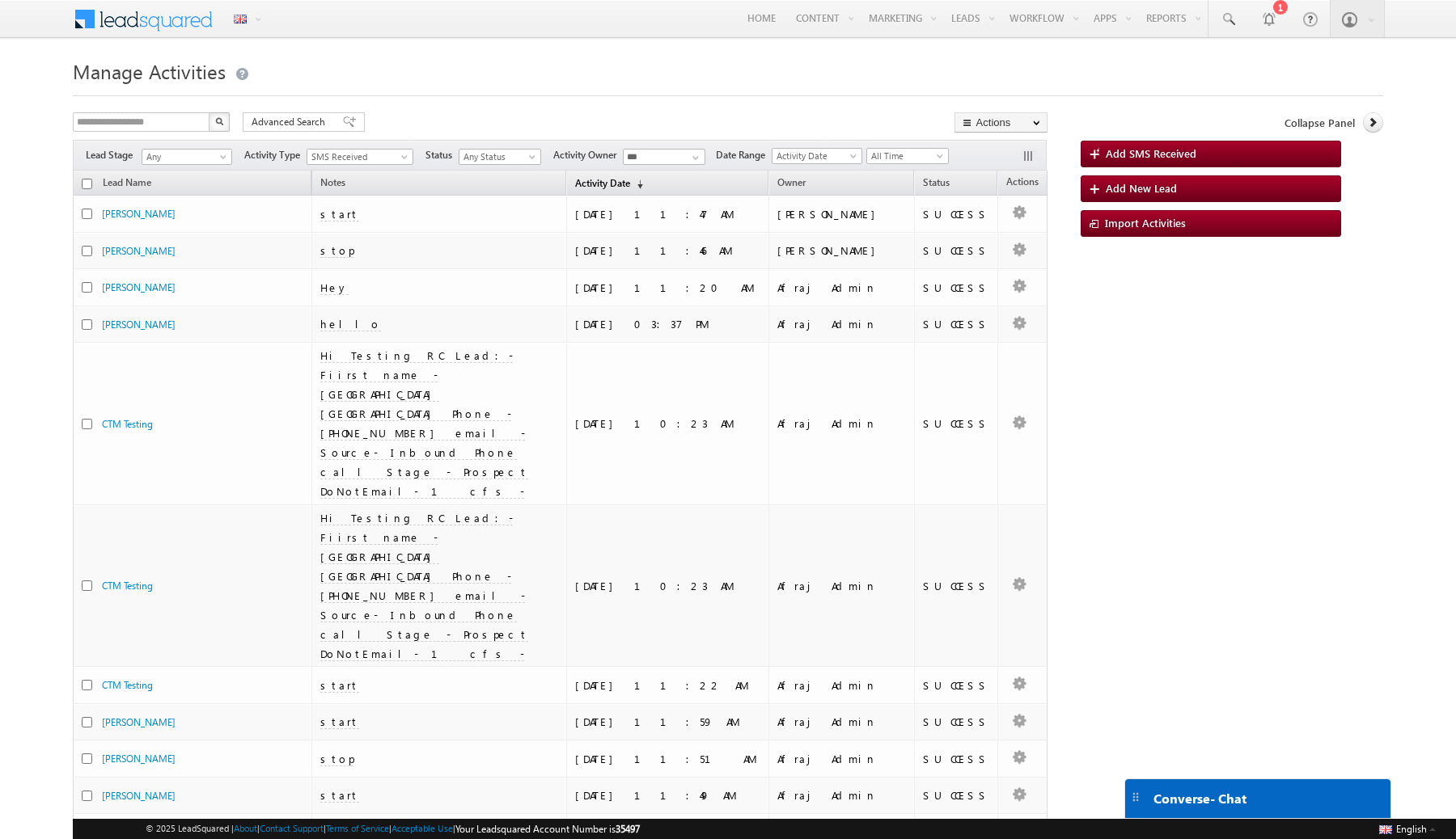
click at [643, 182] on span "(sorted descending)" at bounding box center [636, 184] width 13 height 13
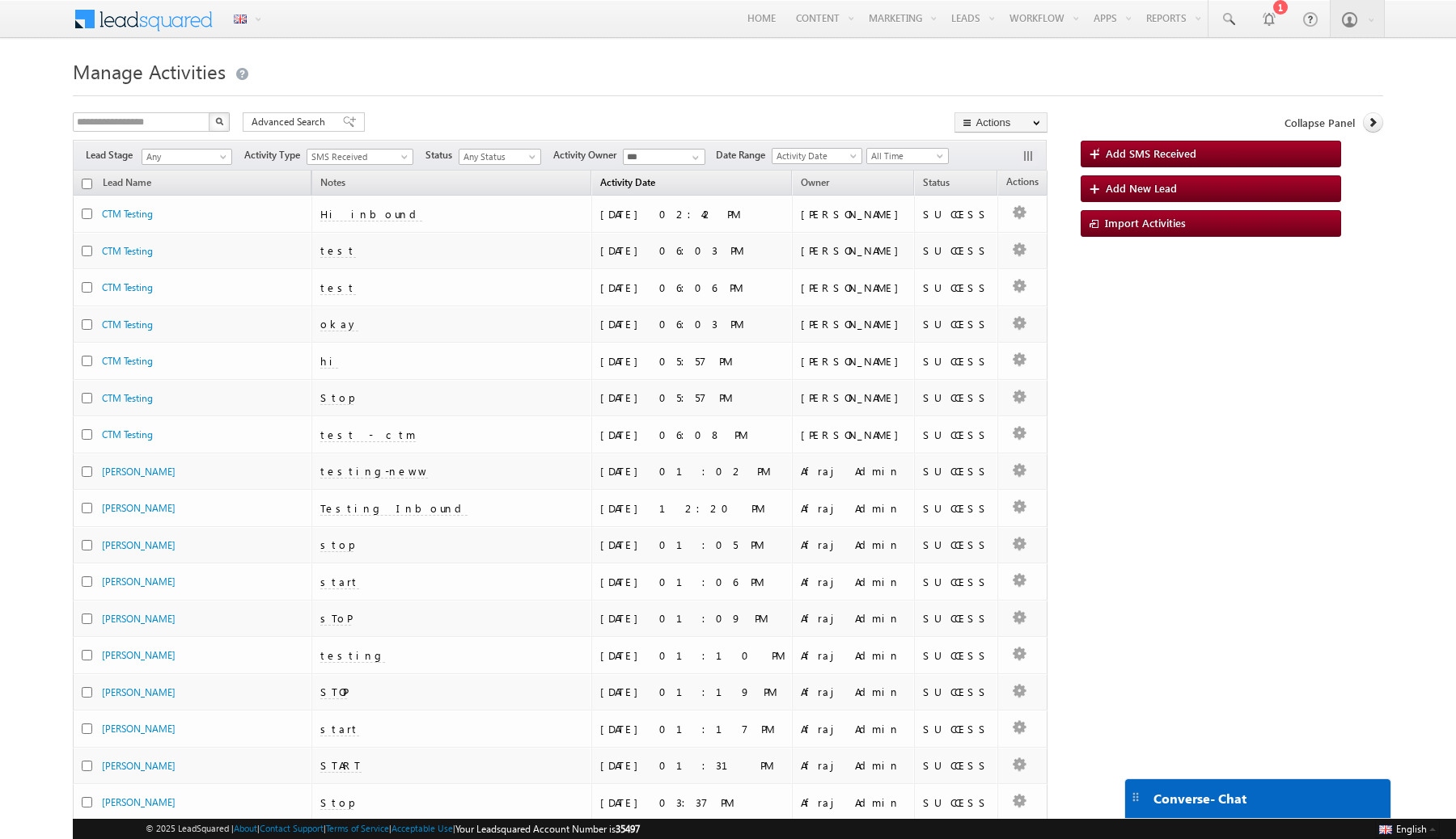
click at [664, 182] on link "Activity Date (sorted descending)" at bounding box center [627, 184] width 71 height 21
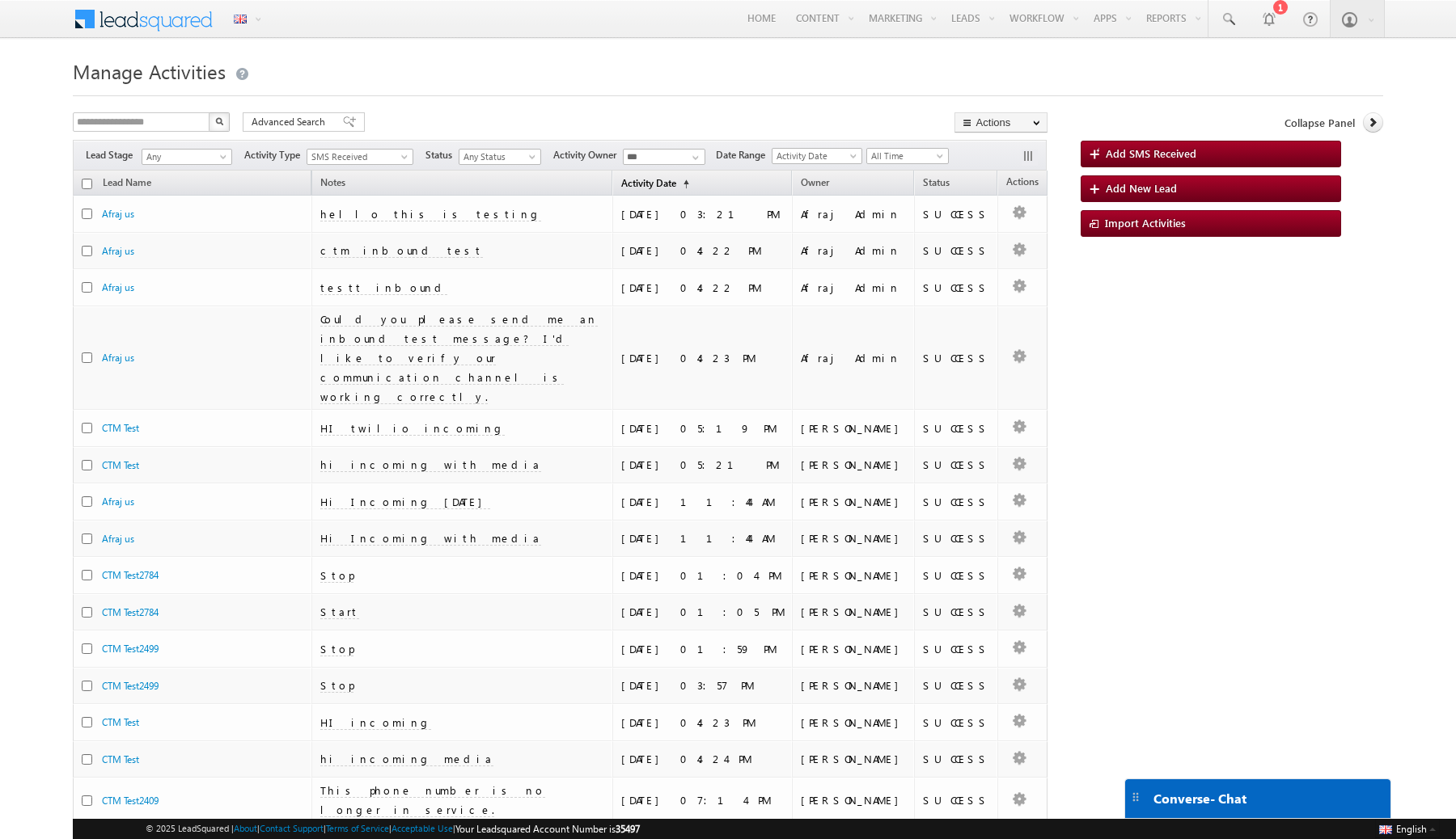
click at [690, 182] on span "(sorted ascending)" at bounding box center [682, 184] width 13 height 13
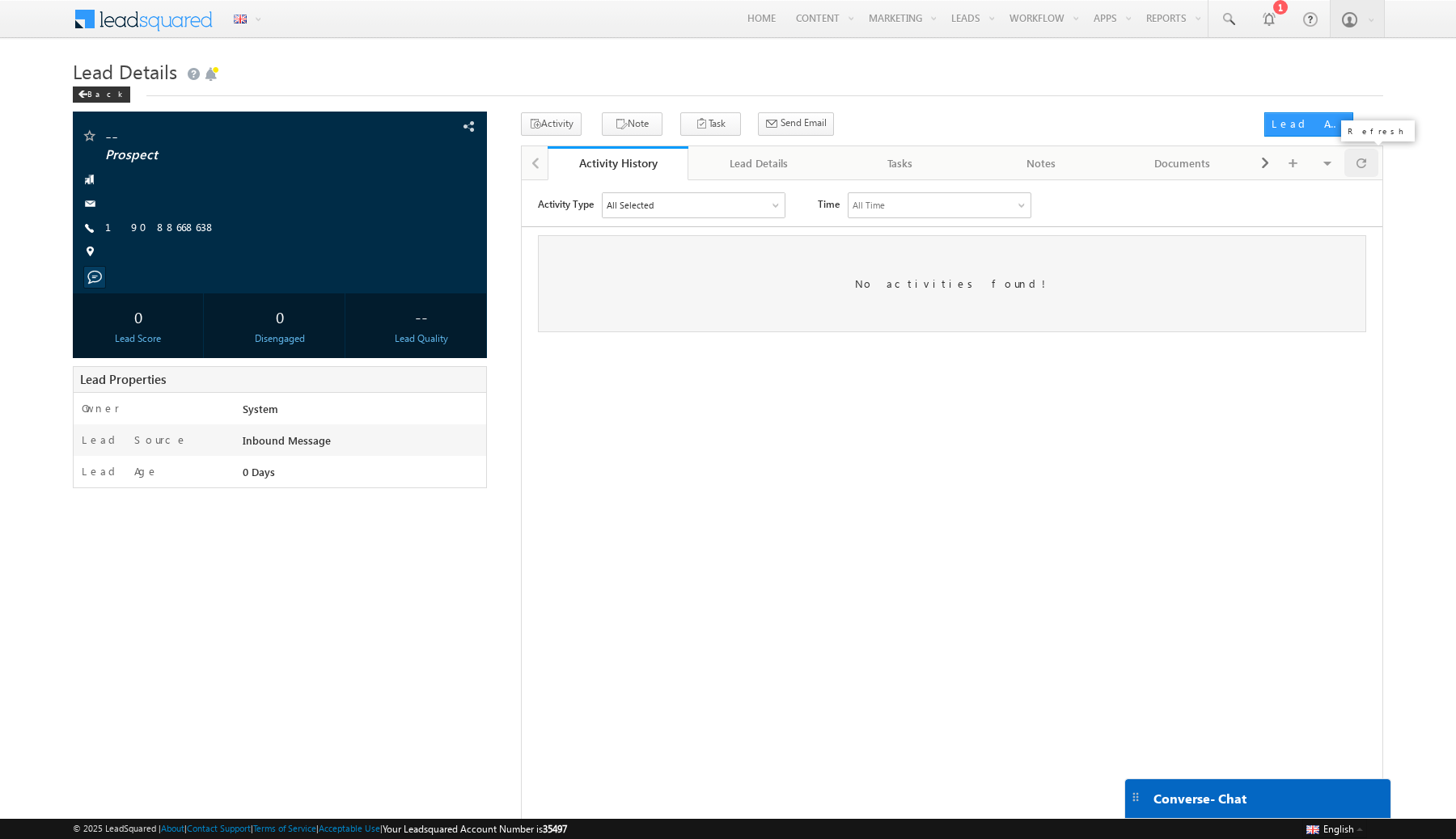
click at [1359, 162] on span at bounding box center [1362, 163] width 10 height 29
click at [1365, 167] on span at bounding box center [1362, 163] width 10 height 29
click at [1355, 160] on div at bounding box center [1362, 163] width 34 height 29
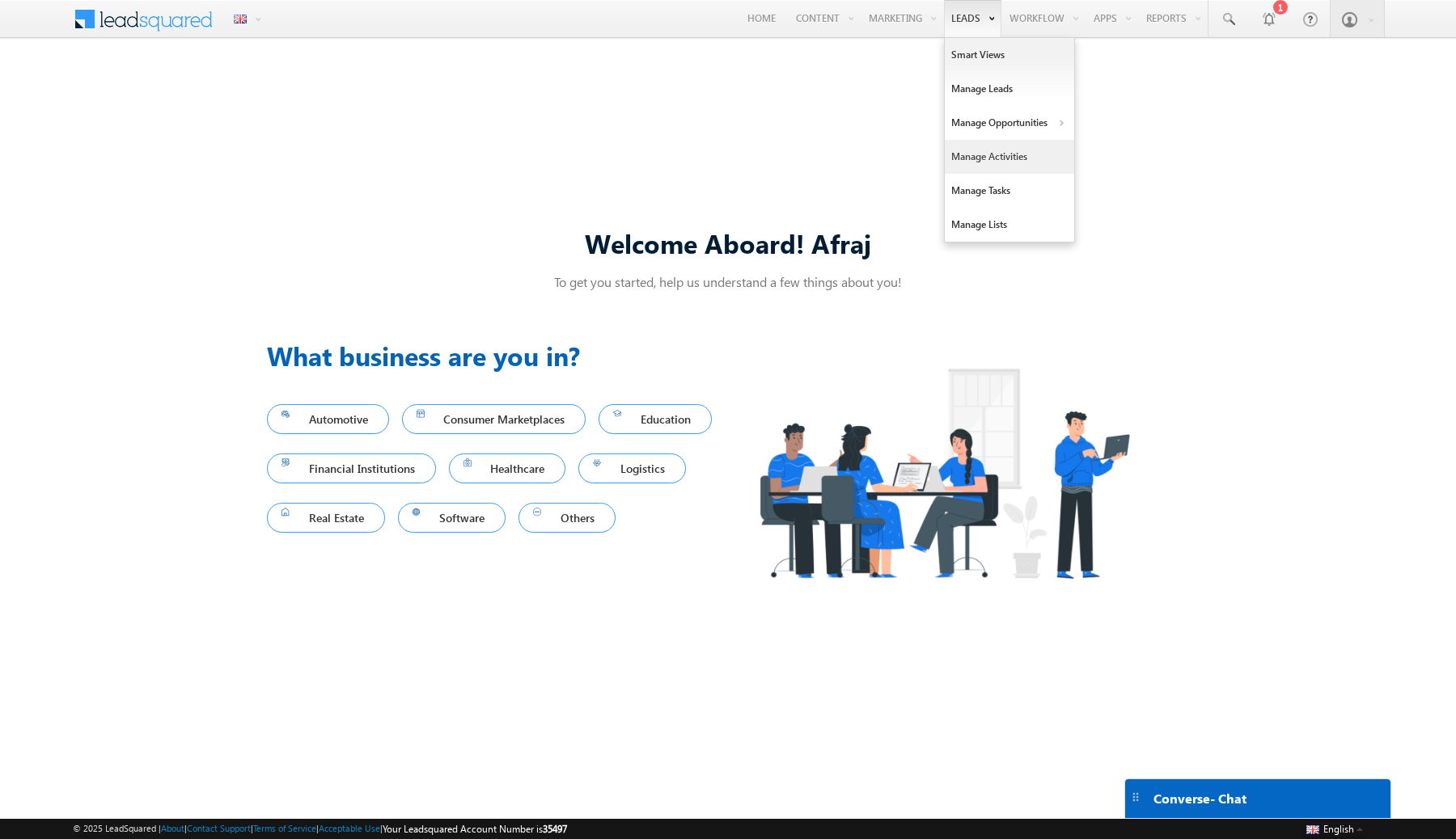
click at [983, 161] on link "Manage Activities" at bounding box center [1010, 156] width 130 height 34
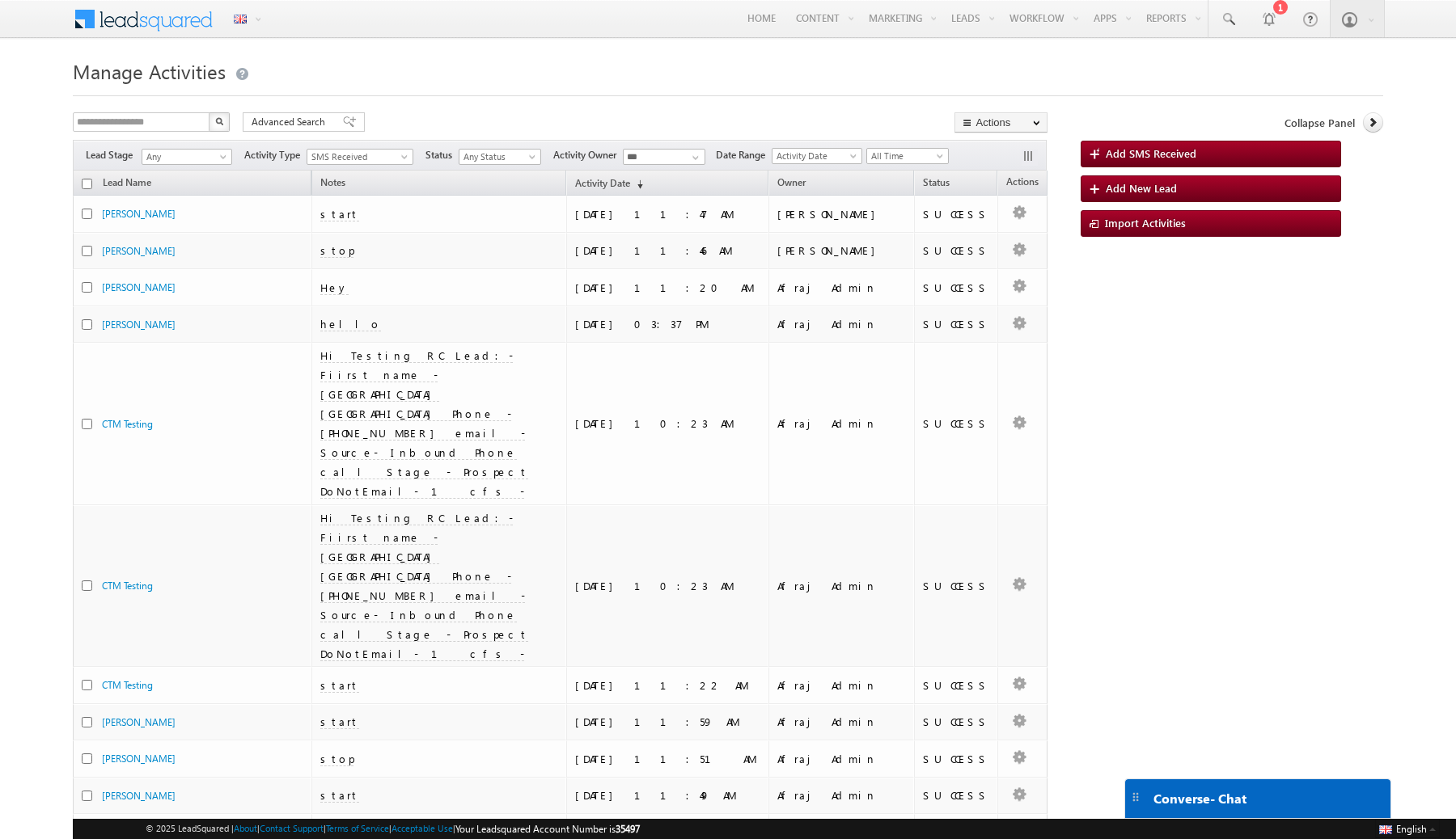
click at [1220, 798] on span "Converse - Chat" at bounding box center [1200, 799] width 93 height 14
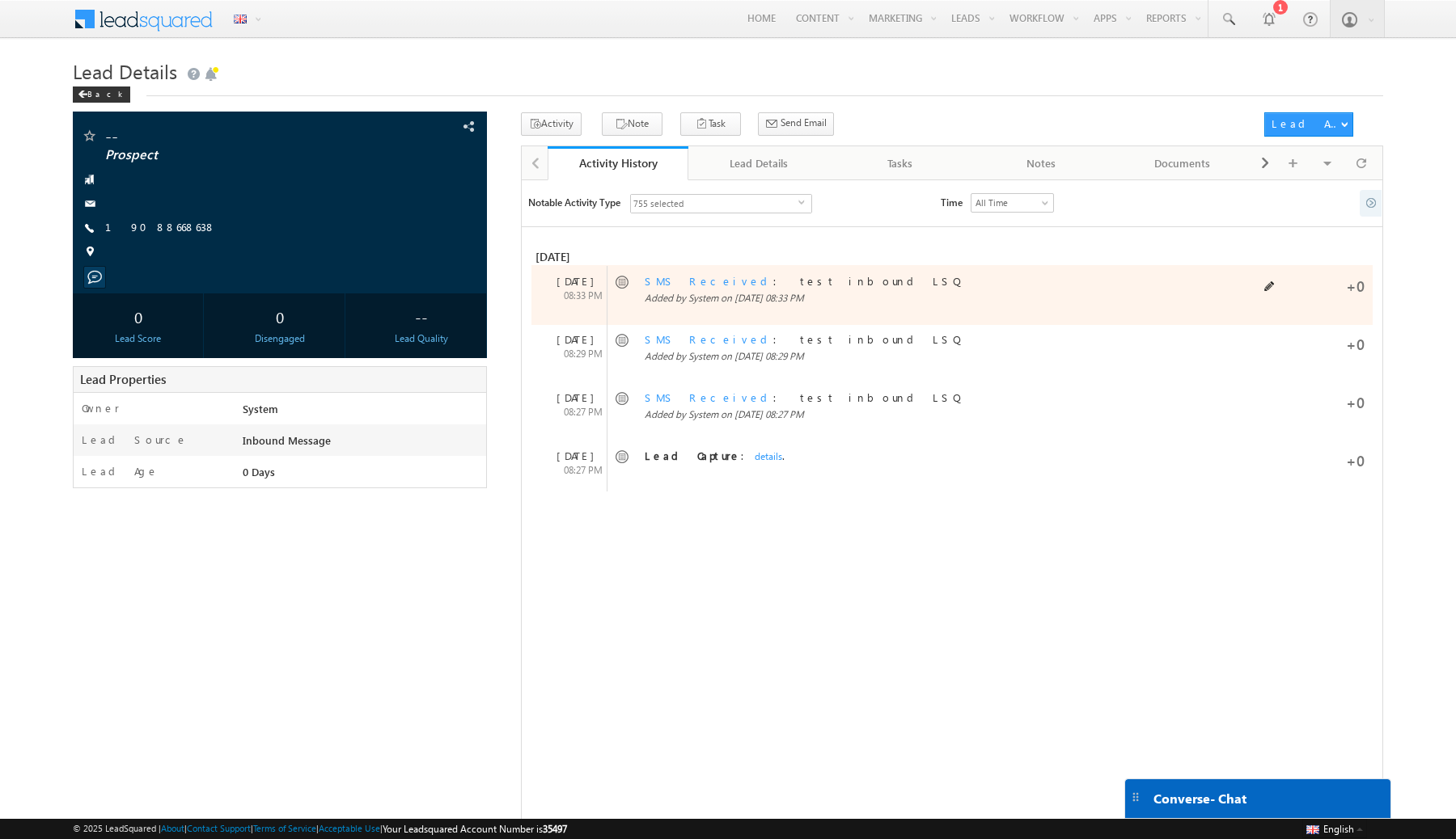
click at [675, 283] on link "SMS Received" at bounding box center [709, 281] width 129 height 13
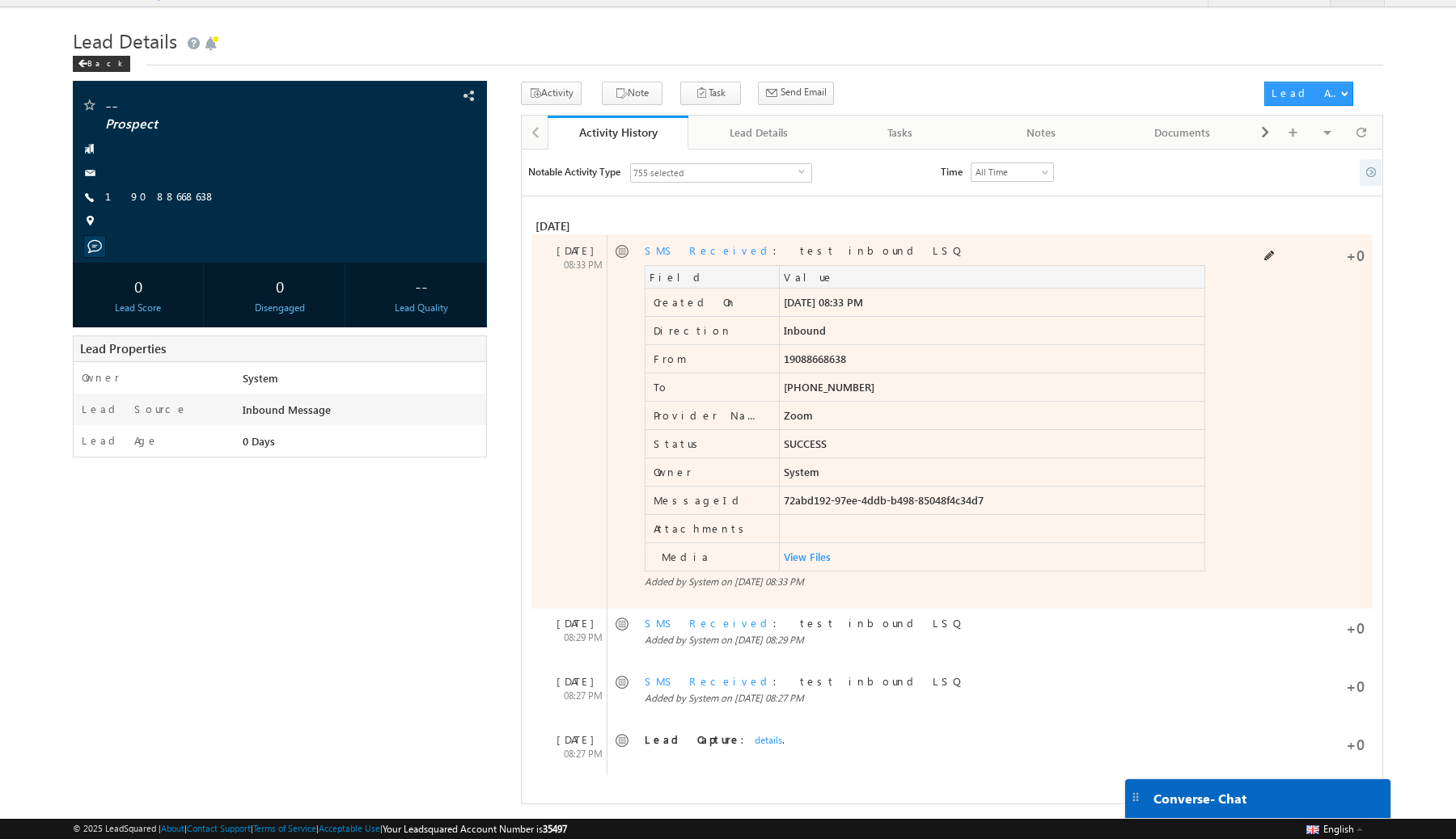
scroll to position [37, 0]
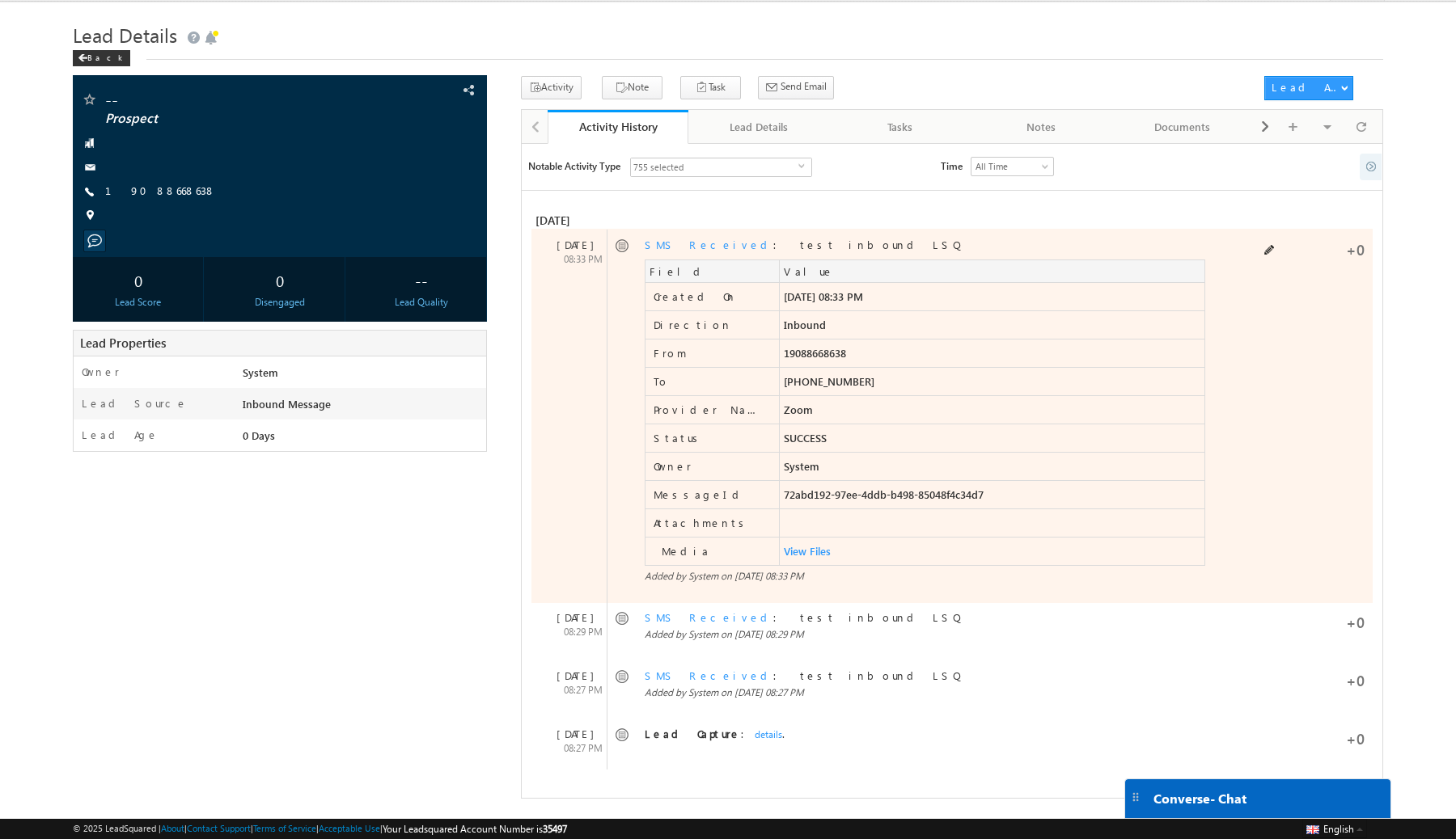
click at [804, 556] on link "View Files" at bounding box center [807, 551] width 47 height 13
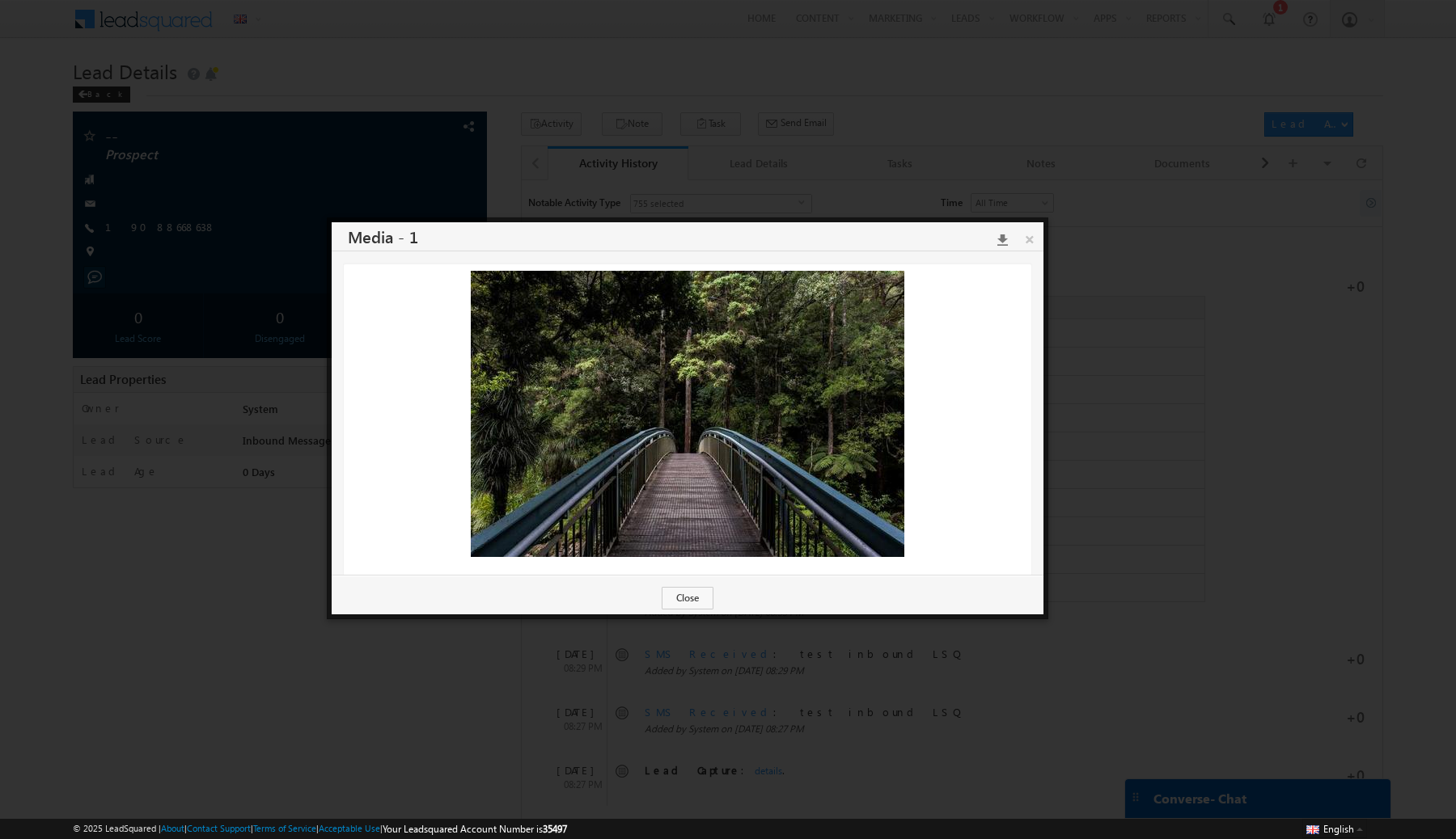
scroll to position [17, 0]
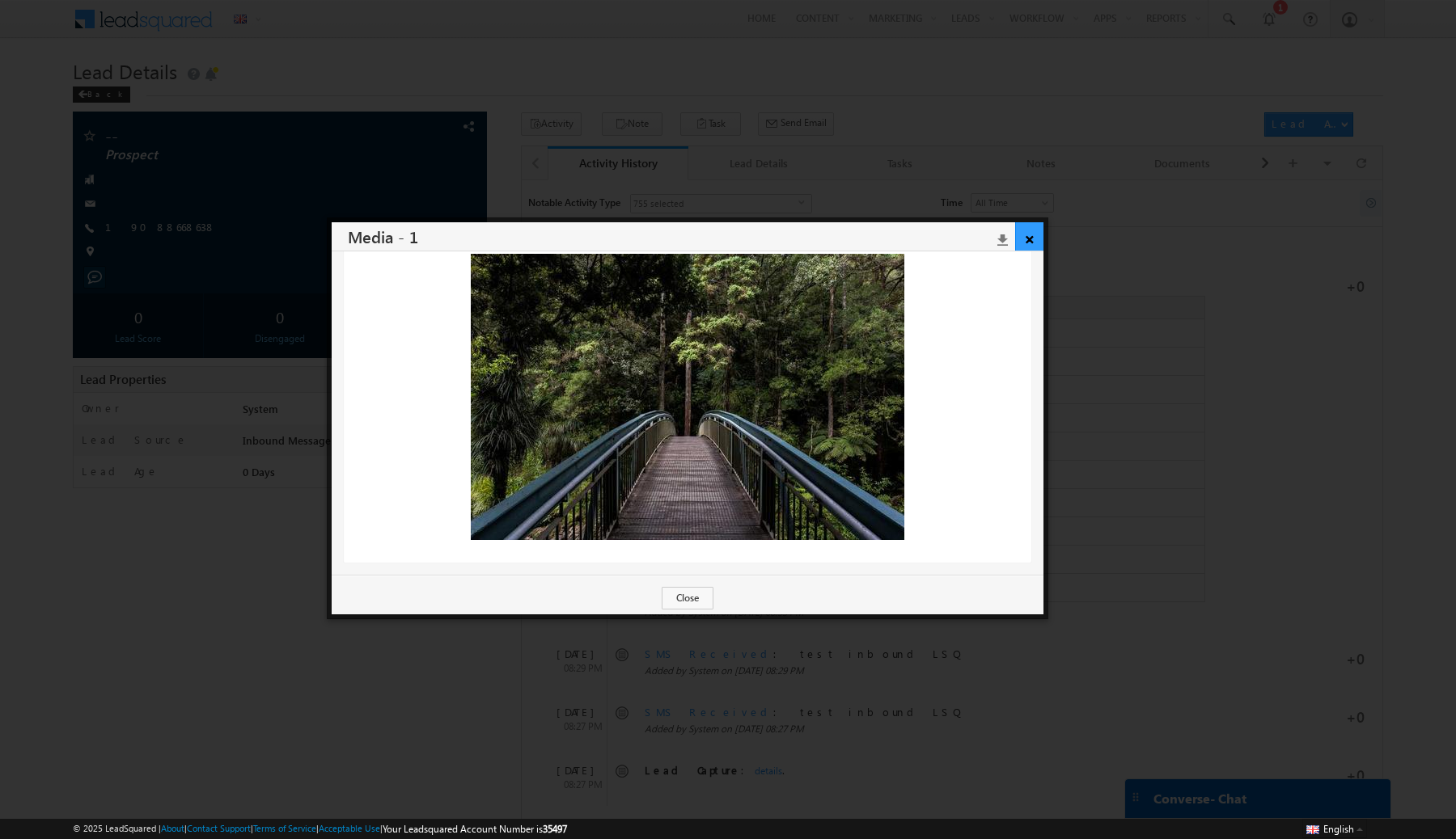
click at [1030, 237] on link "×" at bounding box center [1030, 237] width 29 height 29
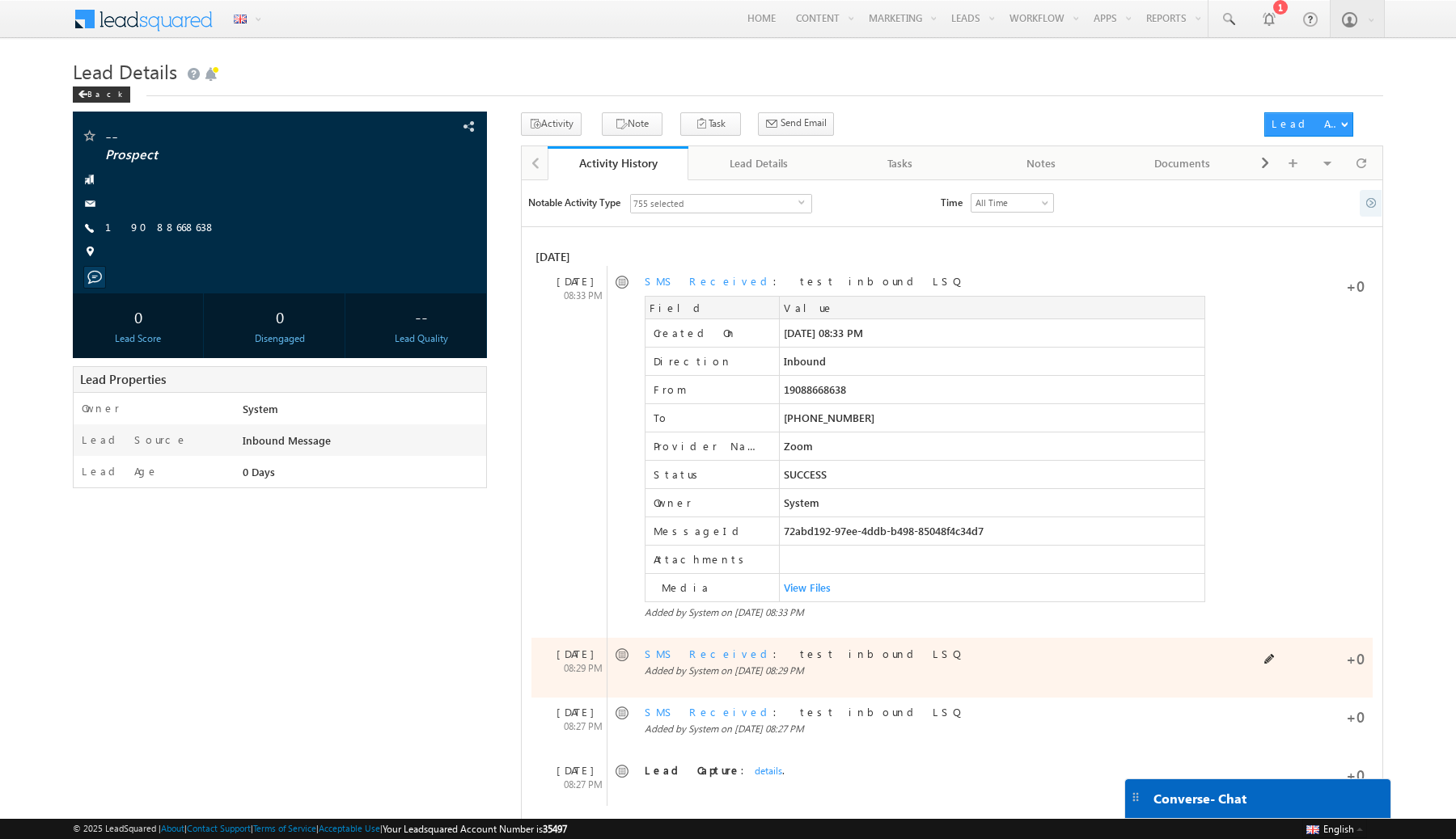
click at [659, 652] on link "SMS Received" at bounding box center [709, 654] width 129 height 13
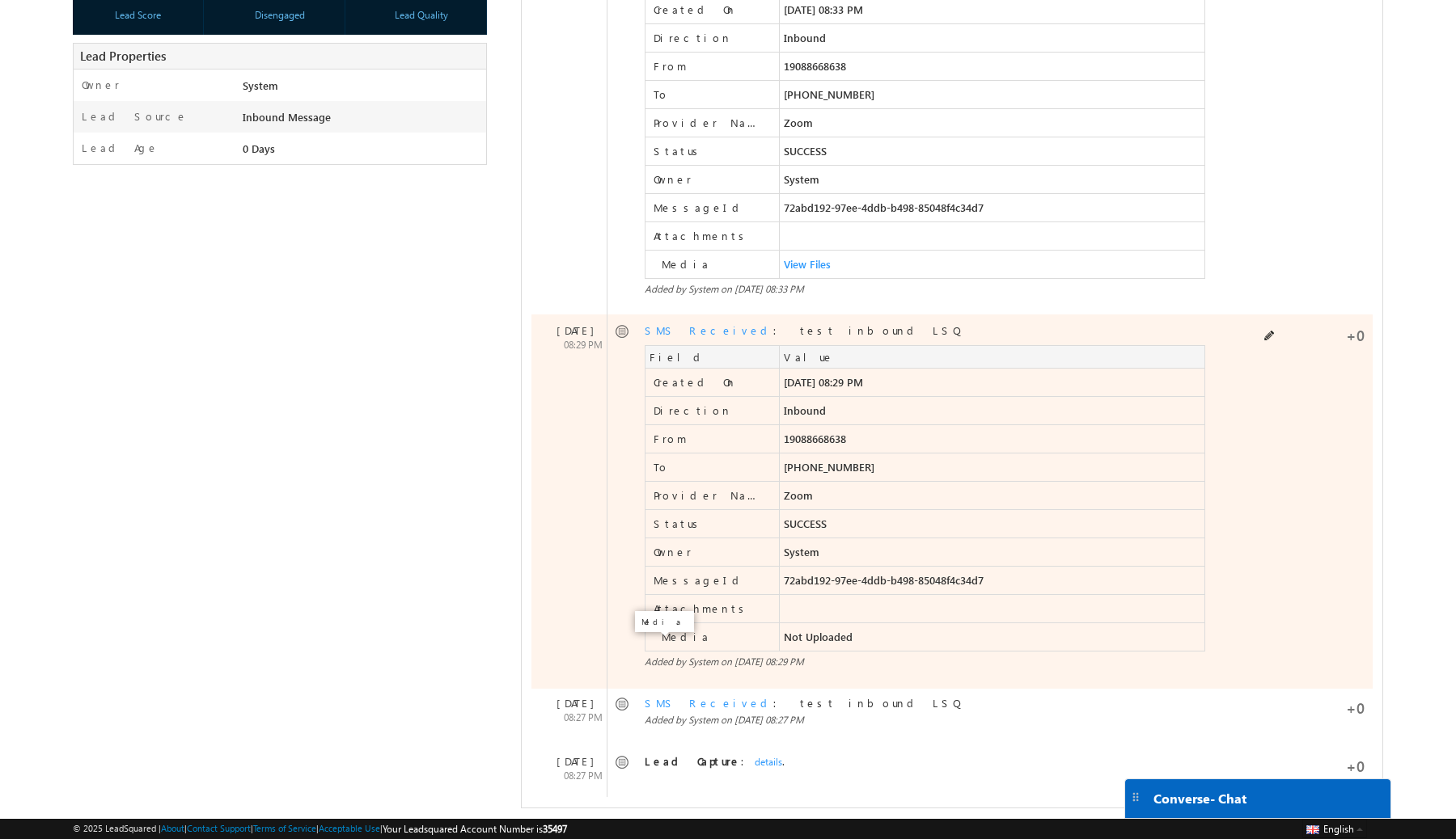
scroll to position [338, 0]
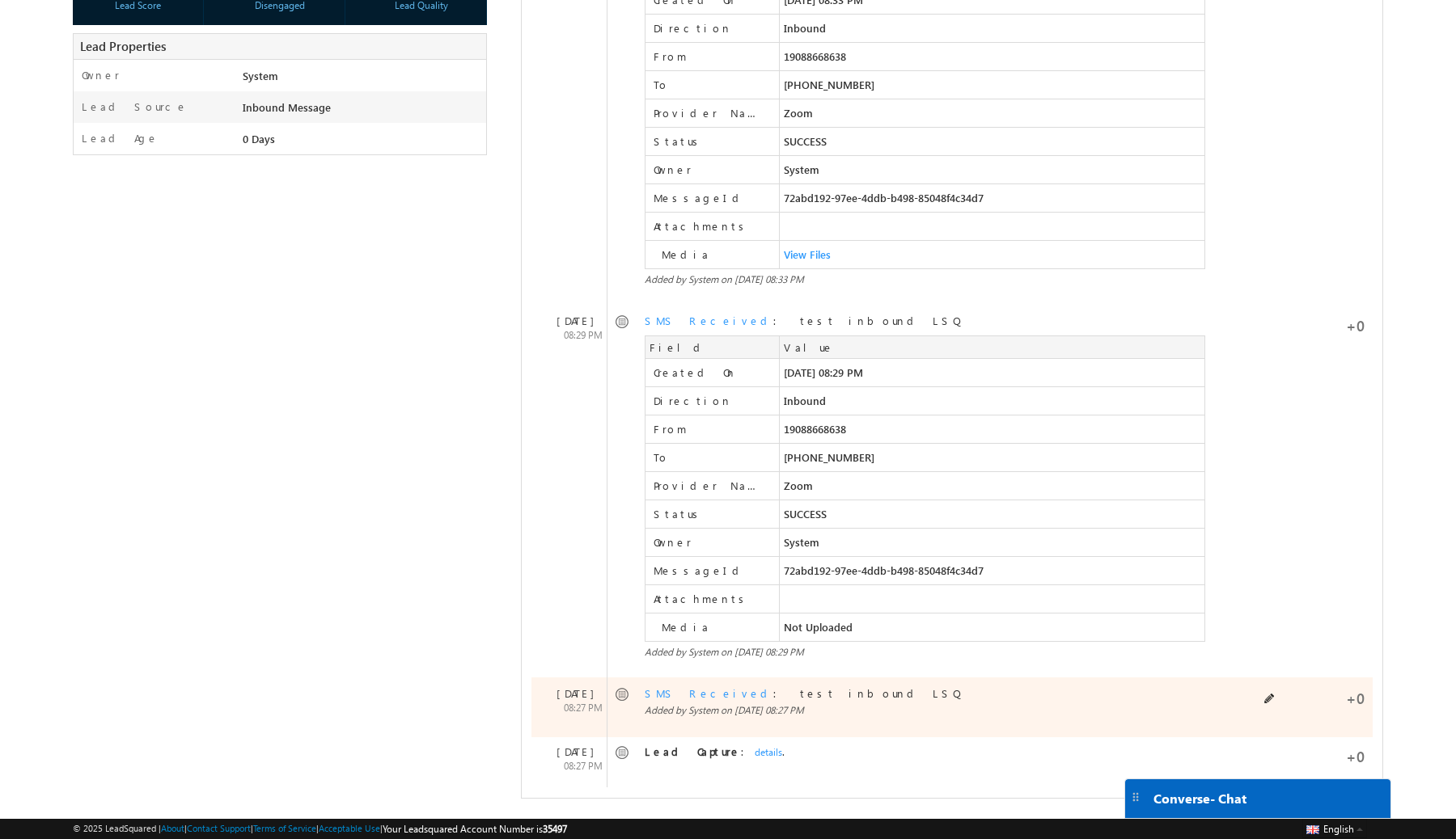
click at [691, 691] on link "SMS Received" at bounding box center [709, 694] width 129 height 13
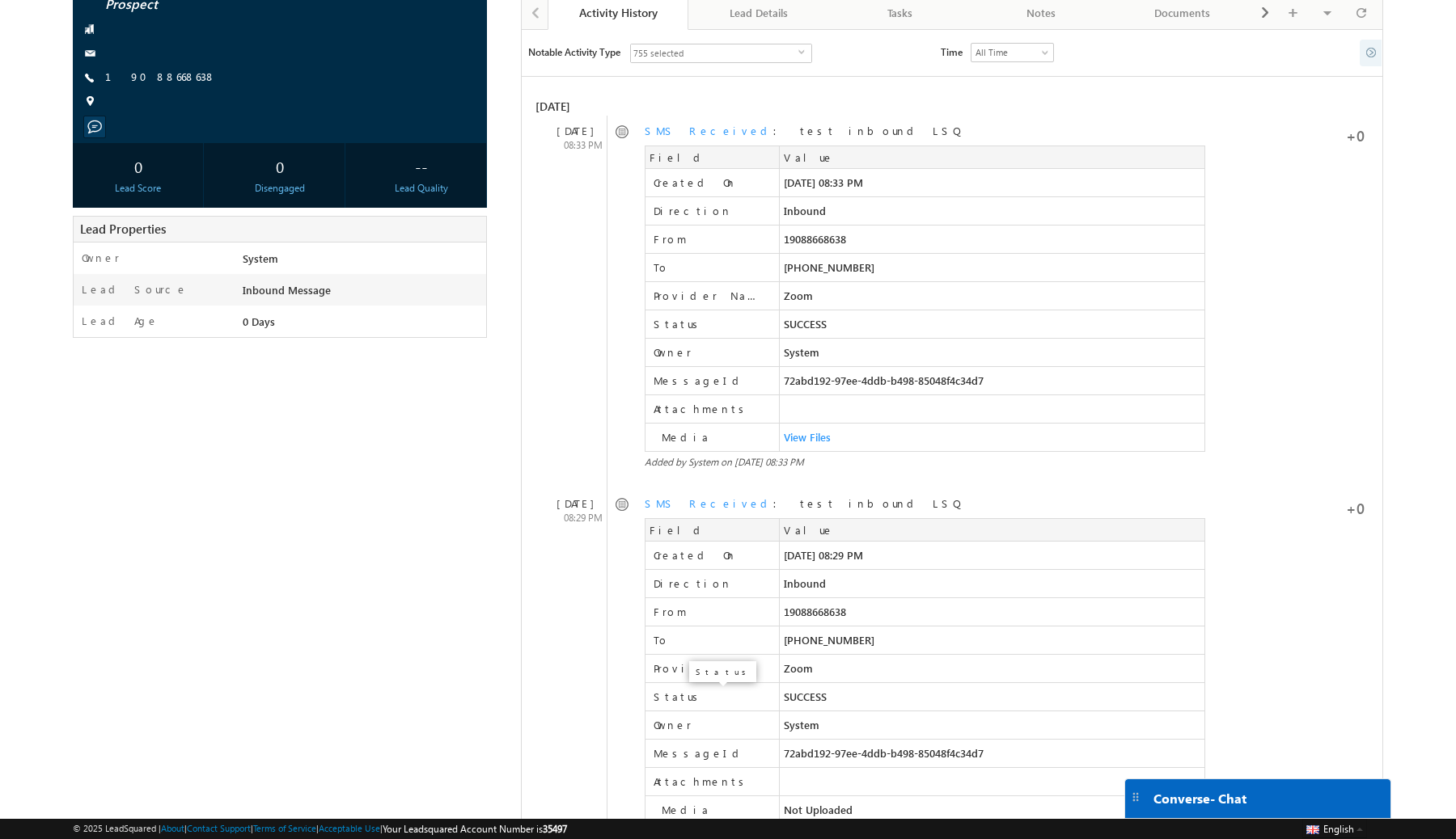
scroll to position [150, 0]
click at [1204, 794] on span "Converse - Chat" at bounding box center [1200, 799] width 93 height 14
